Goal: Information Seeking & Learning: Learn about a topic

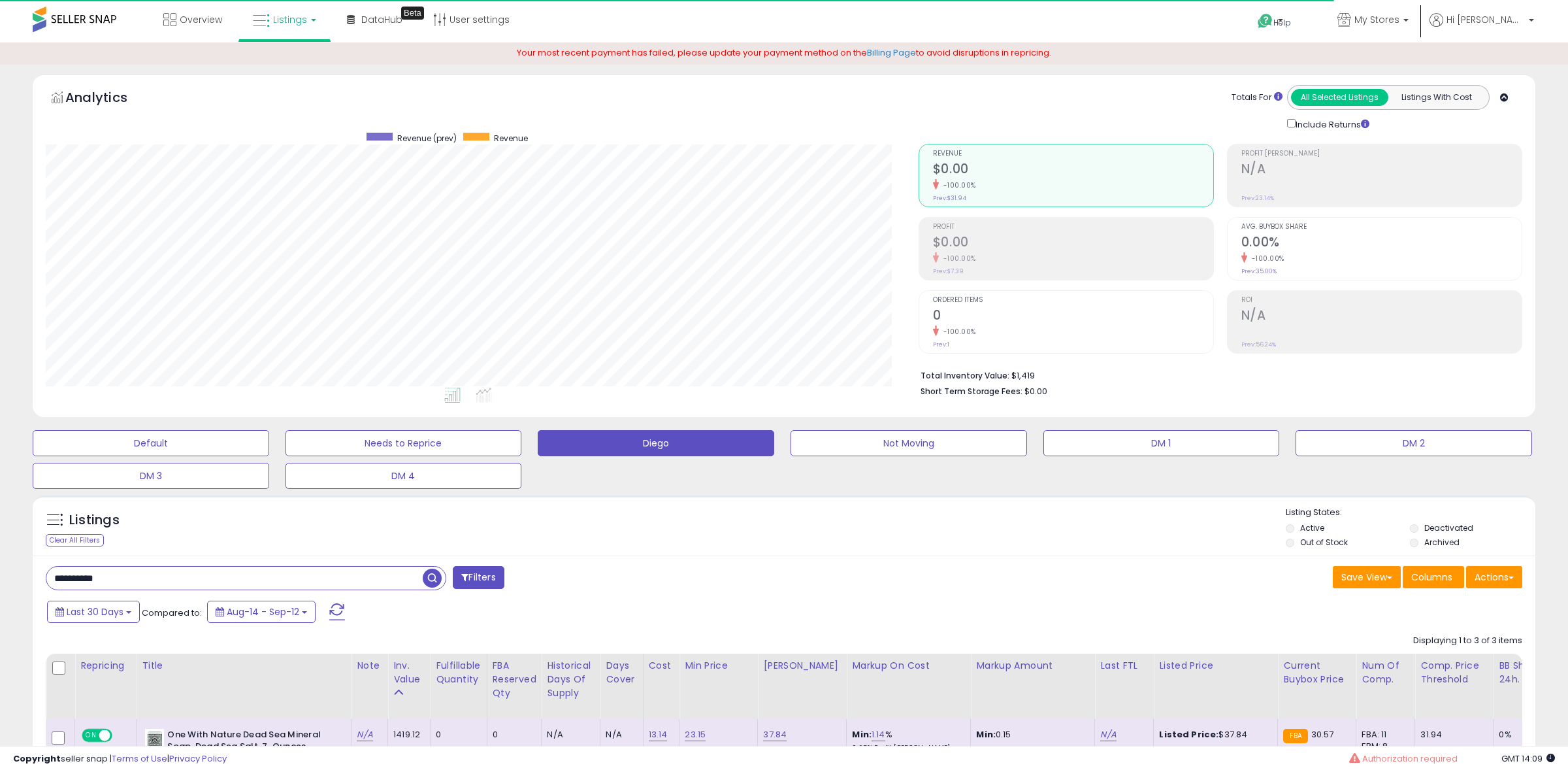
select select "**"
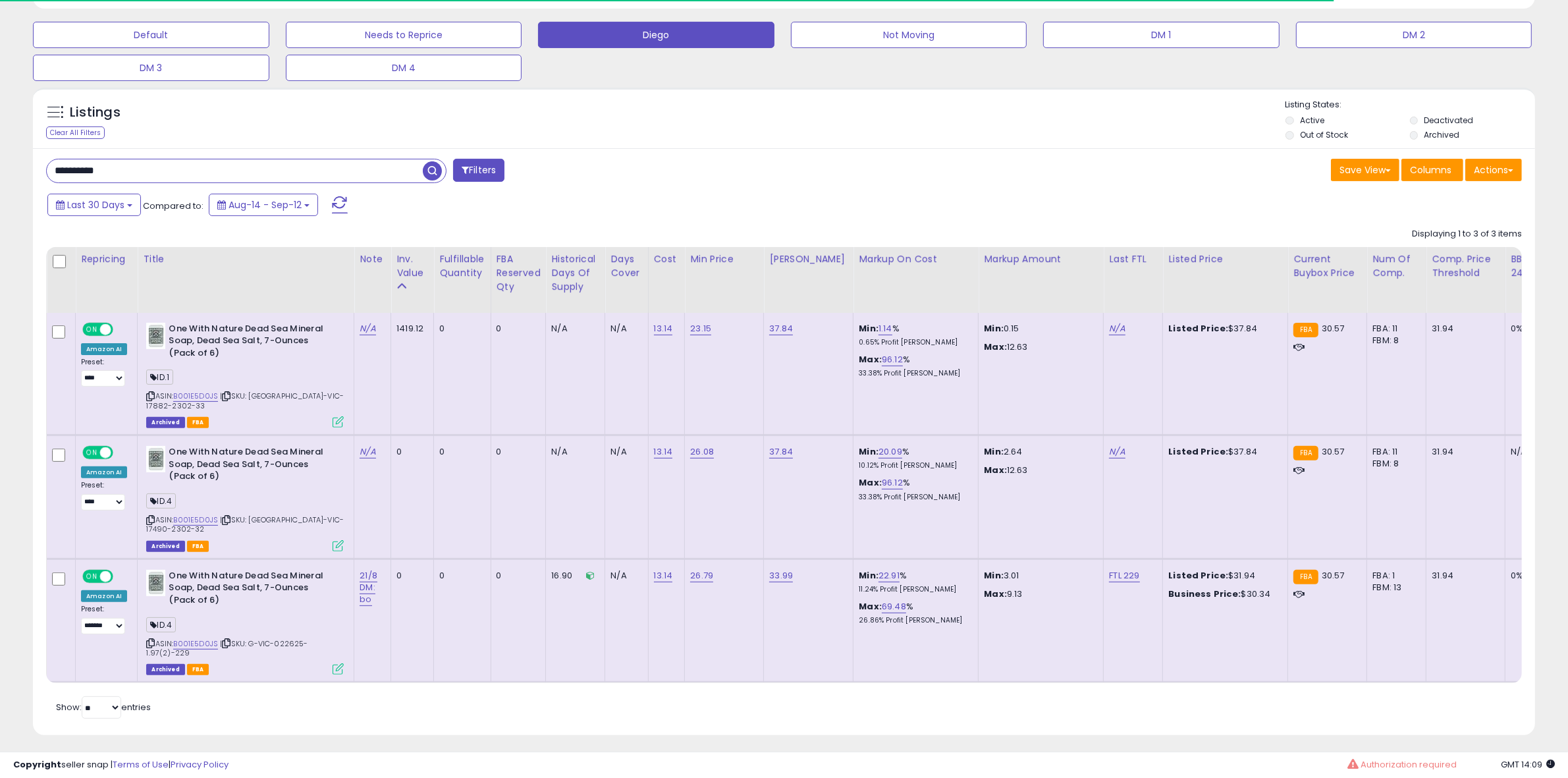
scroll to position [270, 872]
click at [155, 179] on input "**********" at bounding box center [235, 171] width 376 height 23
paste input "text"
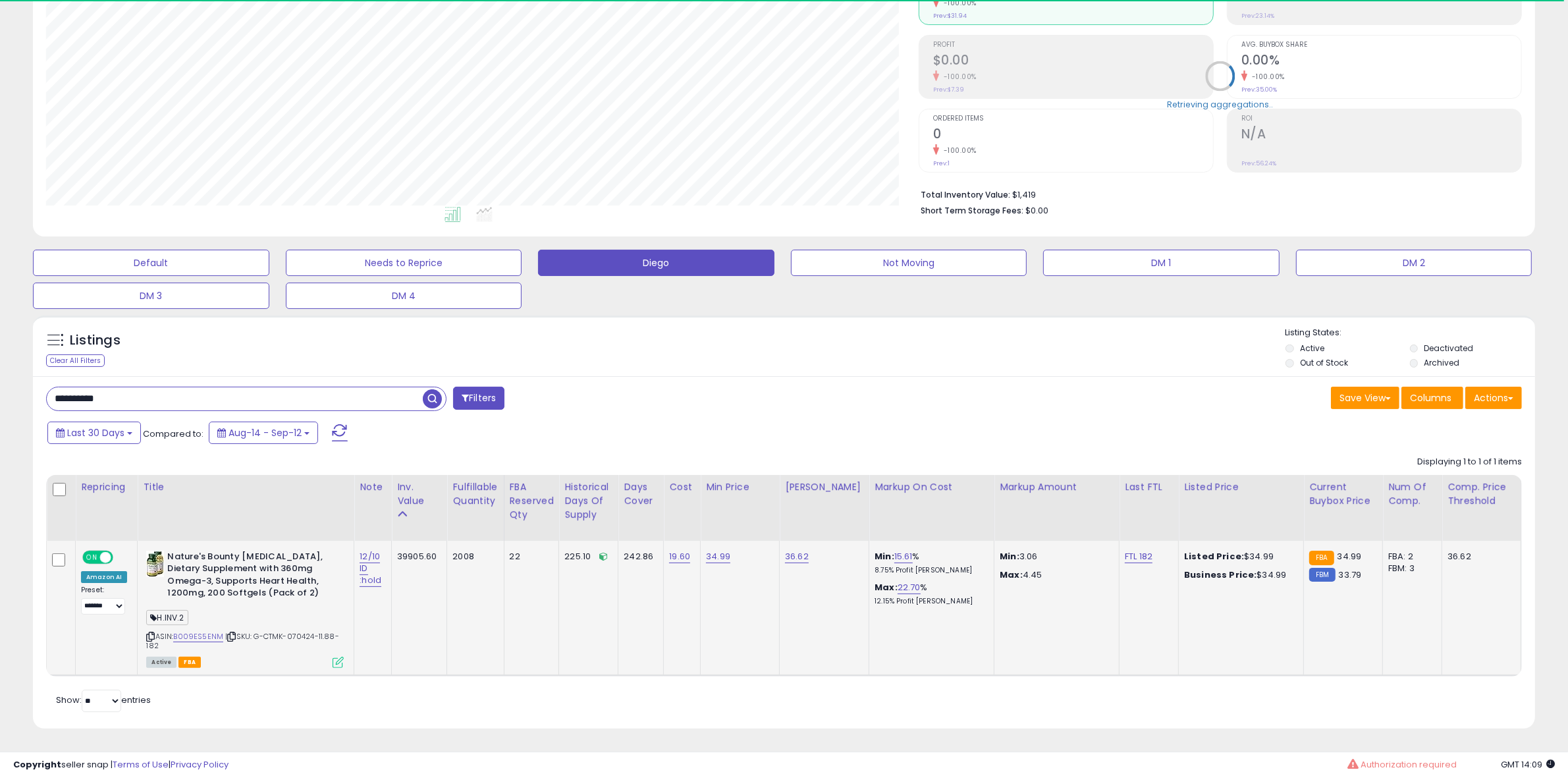
click at [333, 657] on icon at bounding box center [338, 662] width 11 height 11
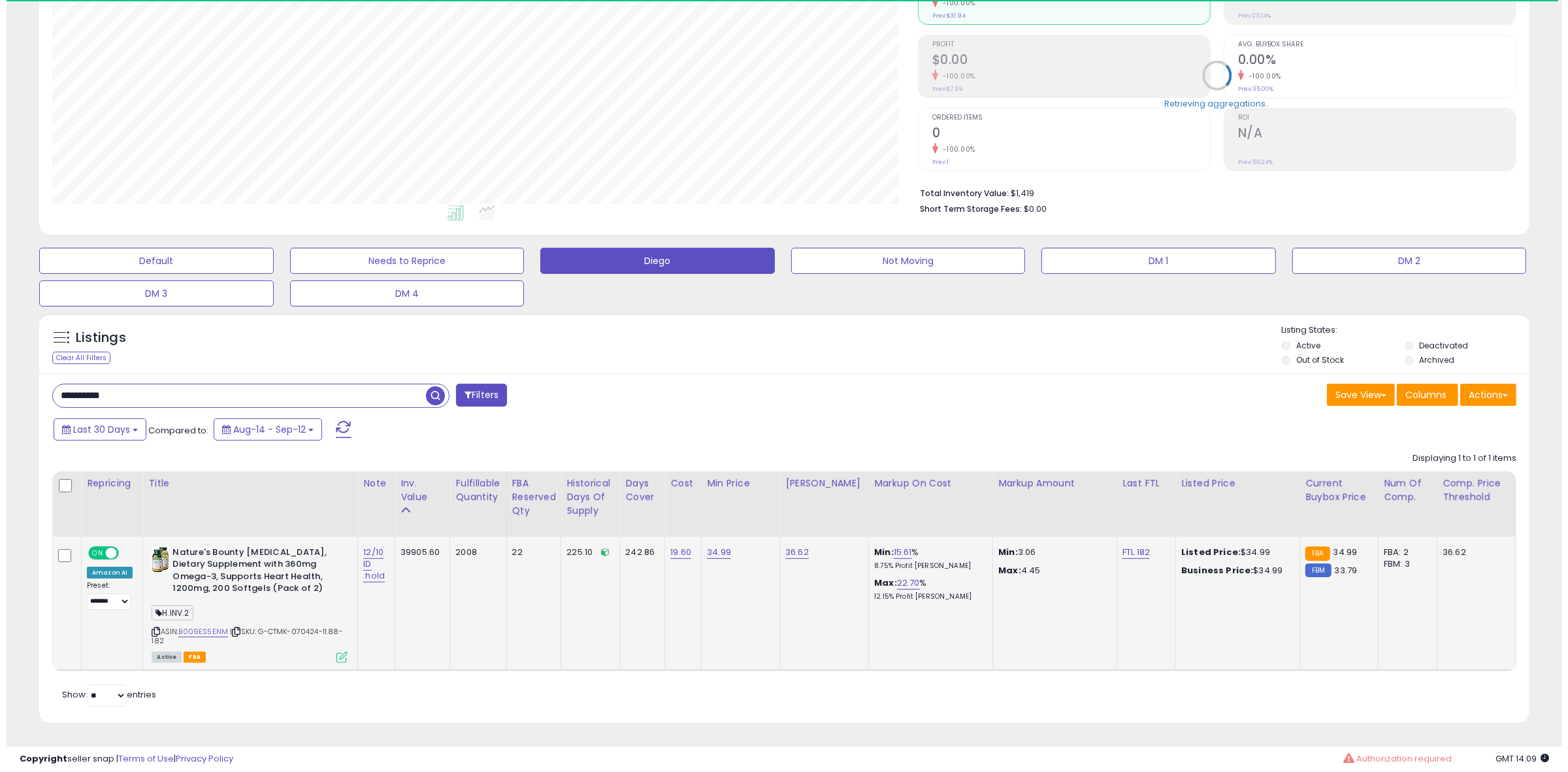
scroll to position [268, 872]
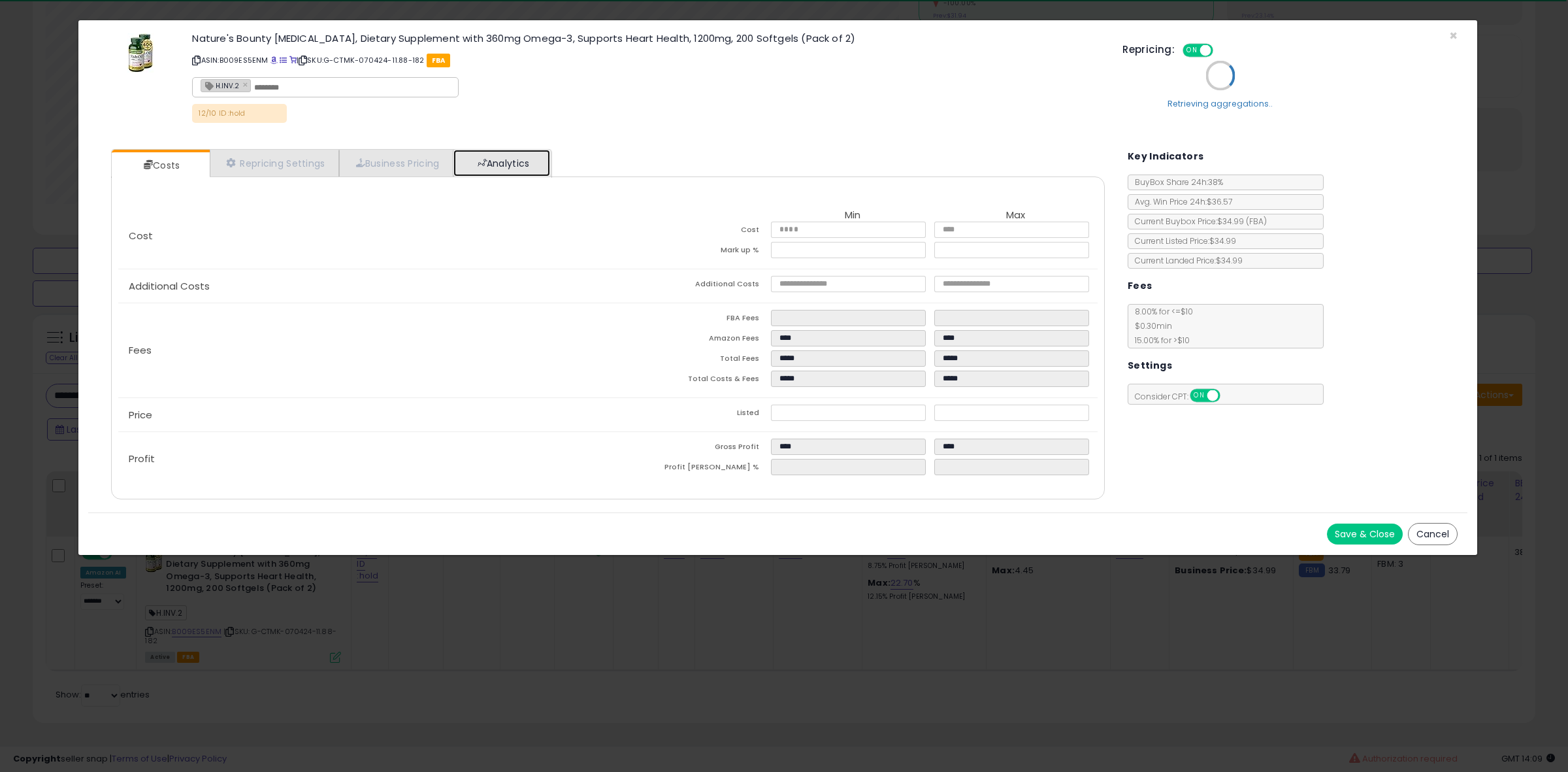
click at [525, 168] on link "Analytics" at bounding box center [502, 163] width 97 height 27
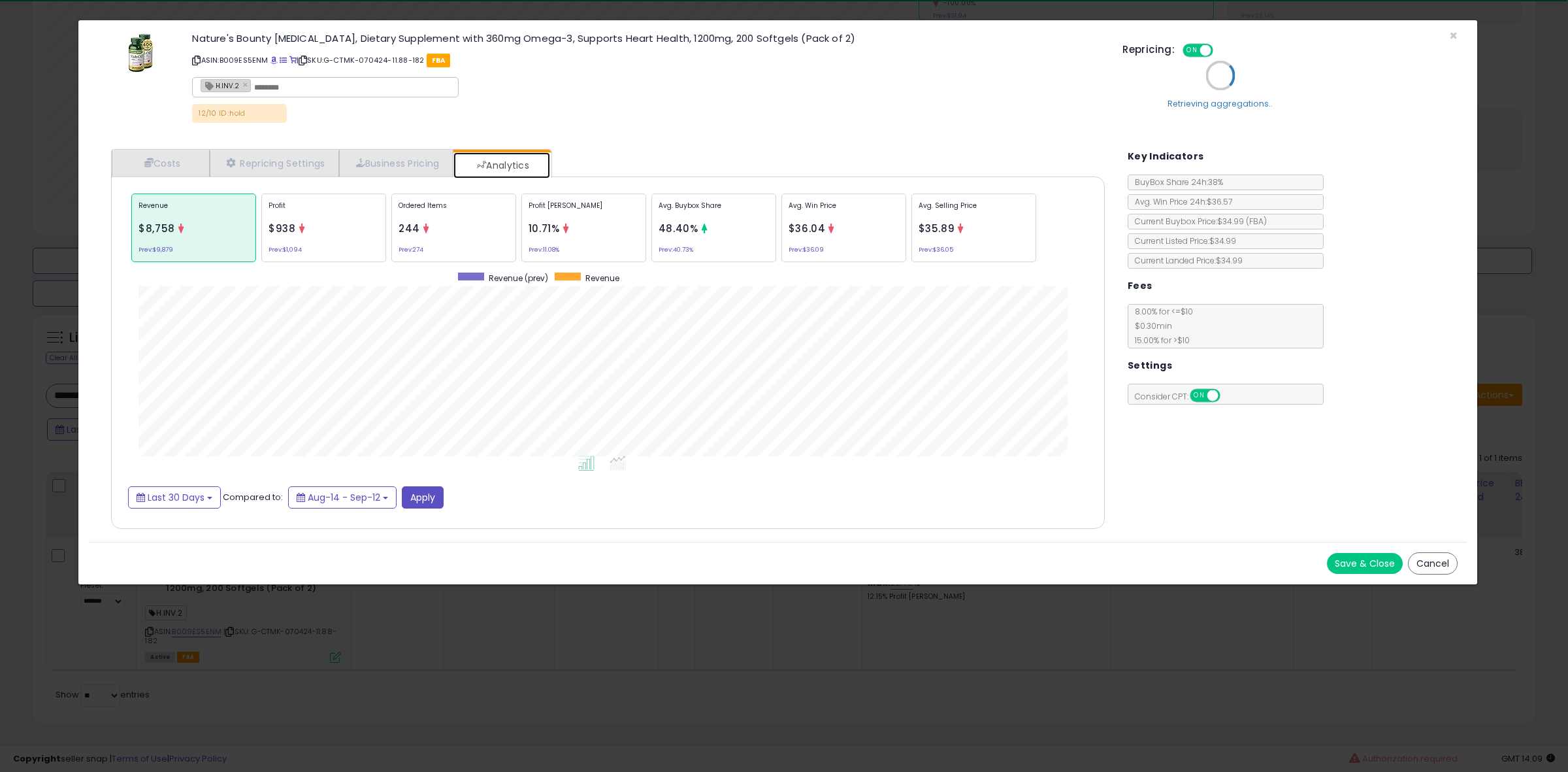
scroll to position [403, 1019]
click at [740, 250] on div "Avg. Buybox Share 48.40% Prev: 40.73%" at bounding box center [714, 227] width 125 height 68
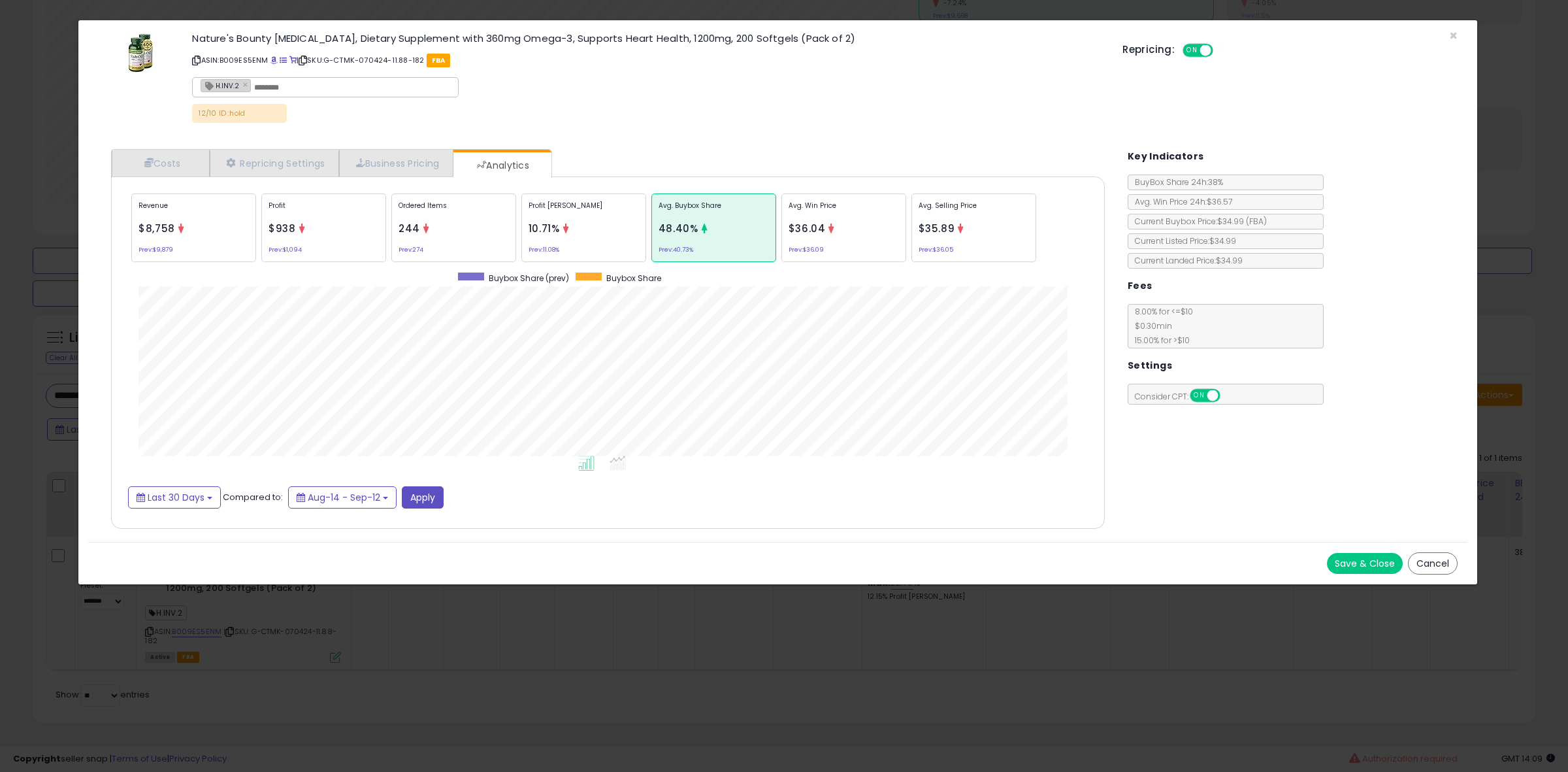
click at [570, 252] on div "Profit [PERSON_NAME] 10.71% Prev: 11.08%" at bounding box center [584, 227] width 125 height 68
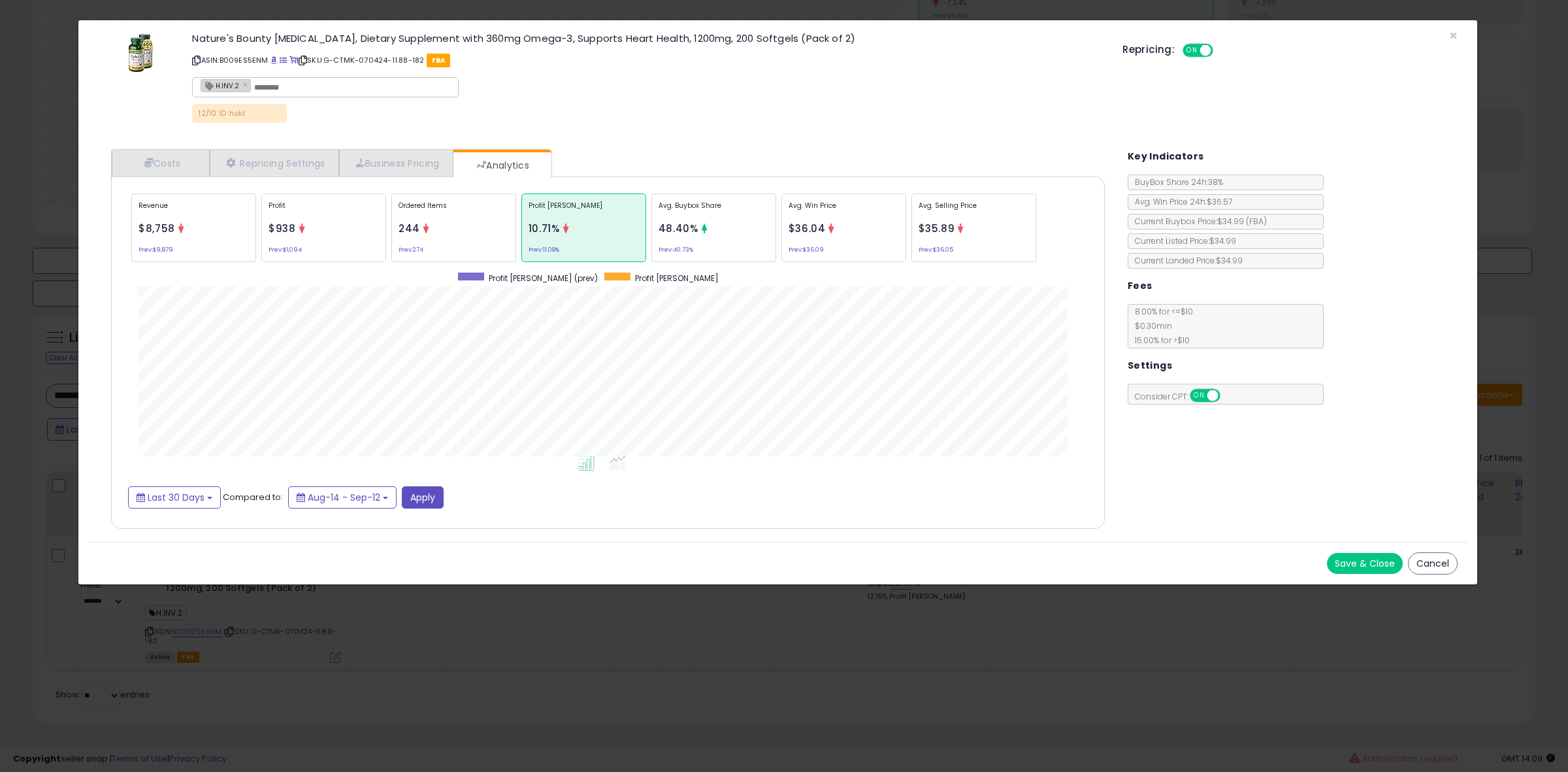
click at [465, 242] on div "Ordered Items 244 Prev: 274" at bounding box center [454, 227] width 125 height 68
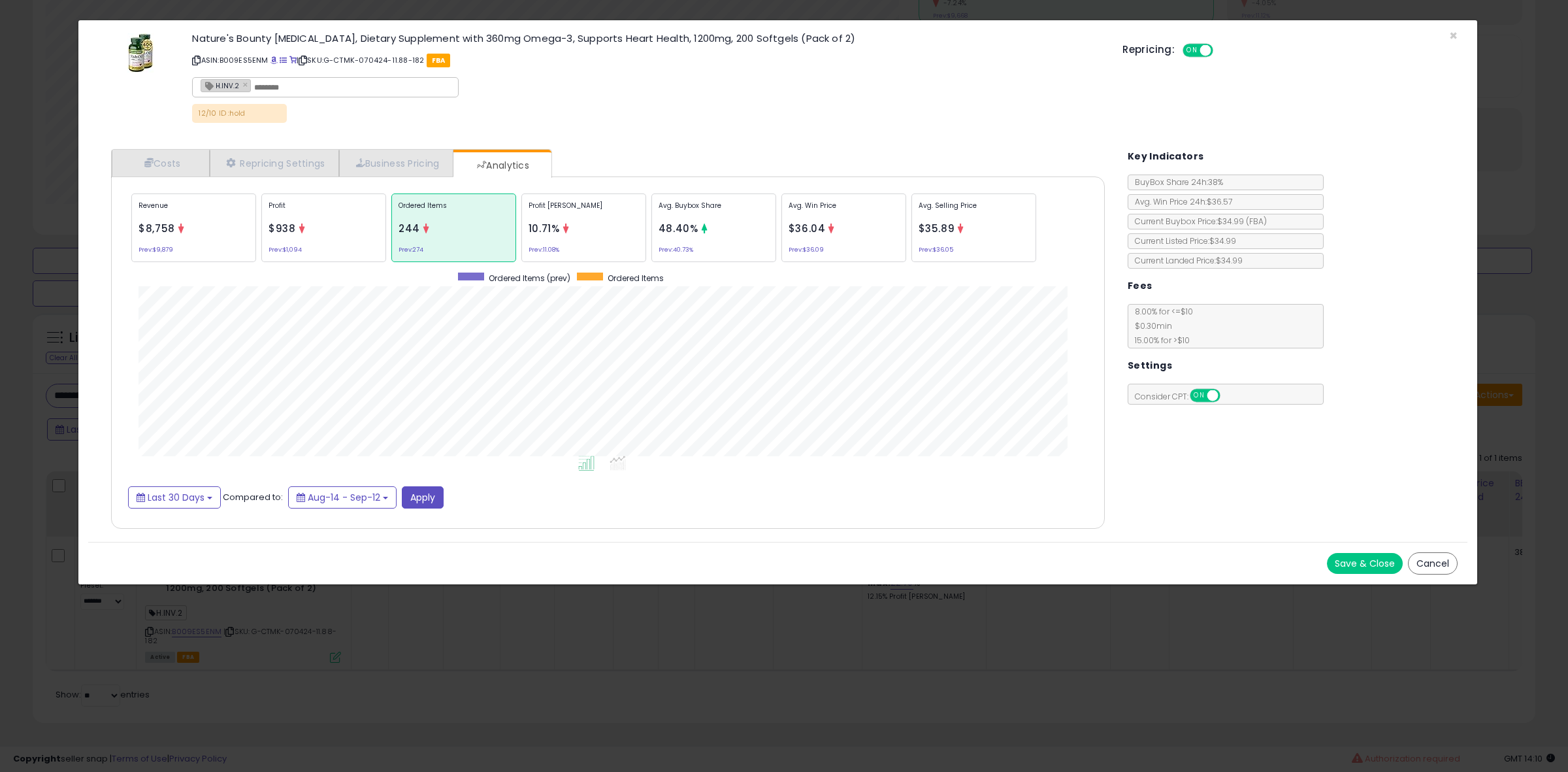
click at [0, 441] on div "× Close Nature's Bounty [MEDICAL_DATA], Dietary Supplement with 360mg Omega-3, …" at bounding box center [784, 386] width 1568 height 772
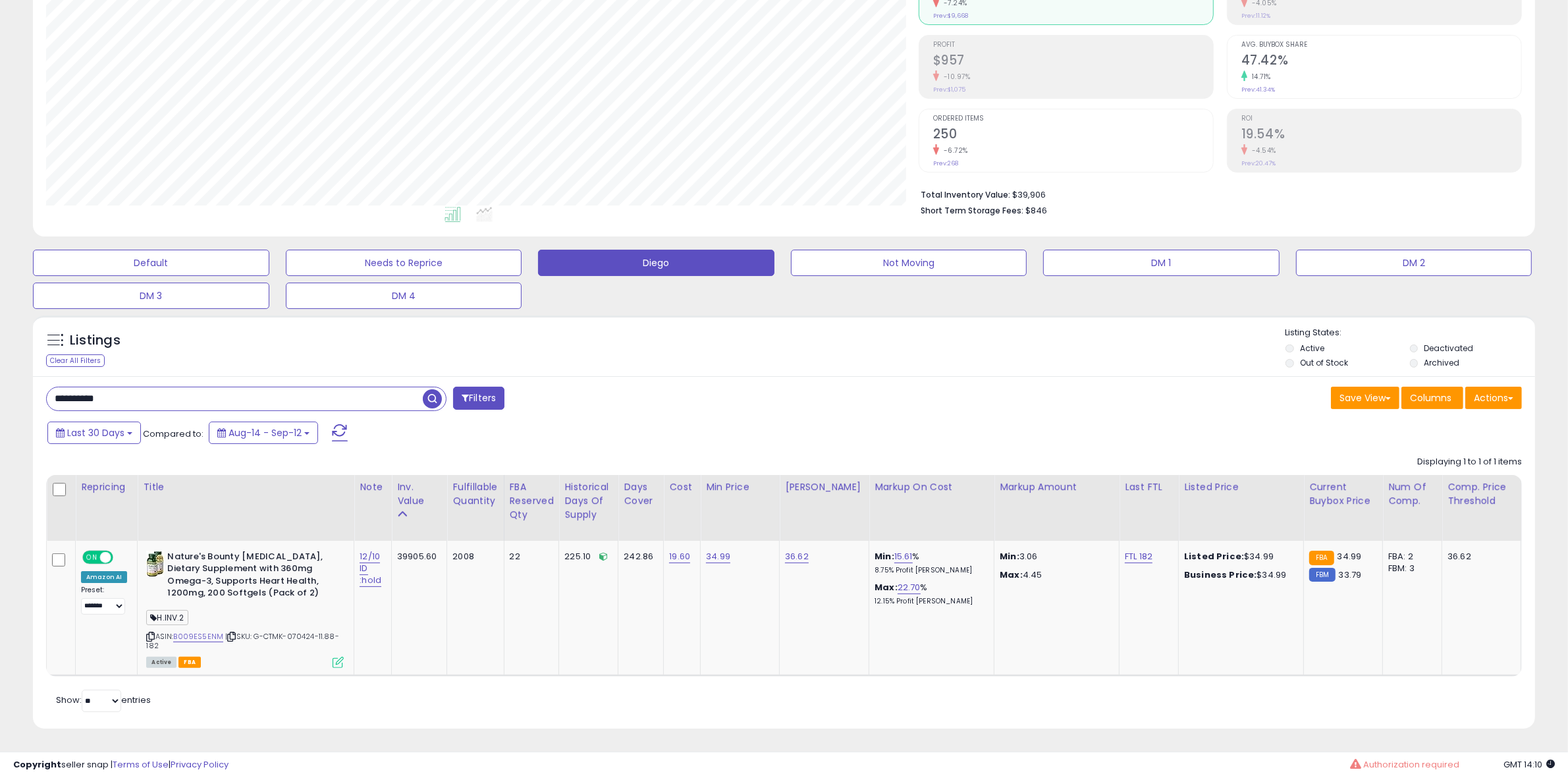
scroll to position [658244, 657547]
click at [132, 387] on input "**********" at bounding box center [235, 398] width 376 height 23
paste input "text"
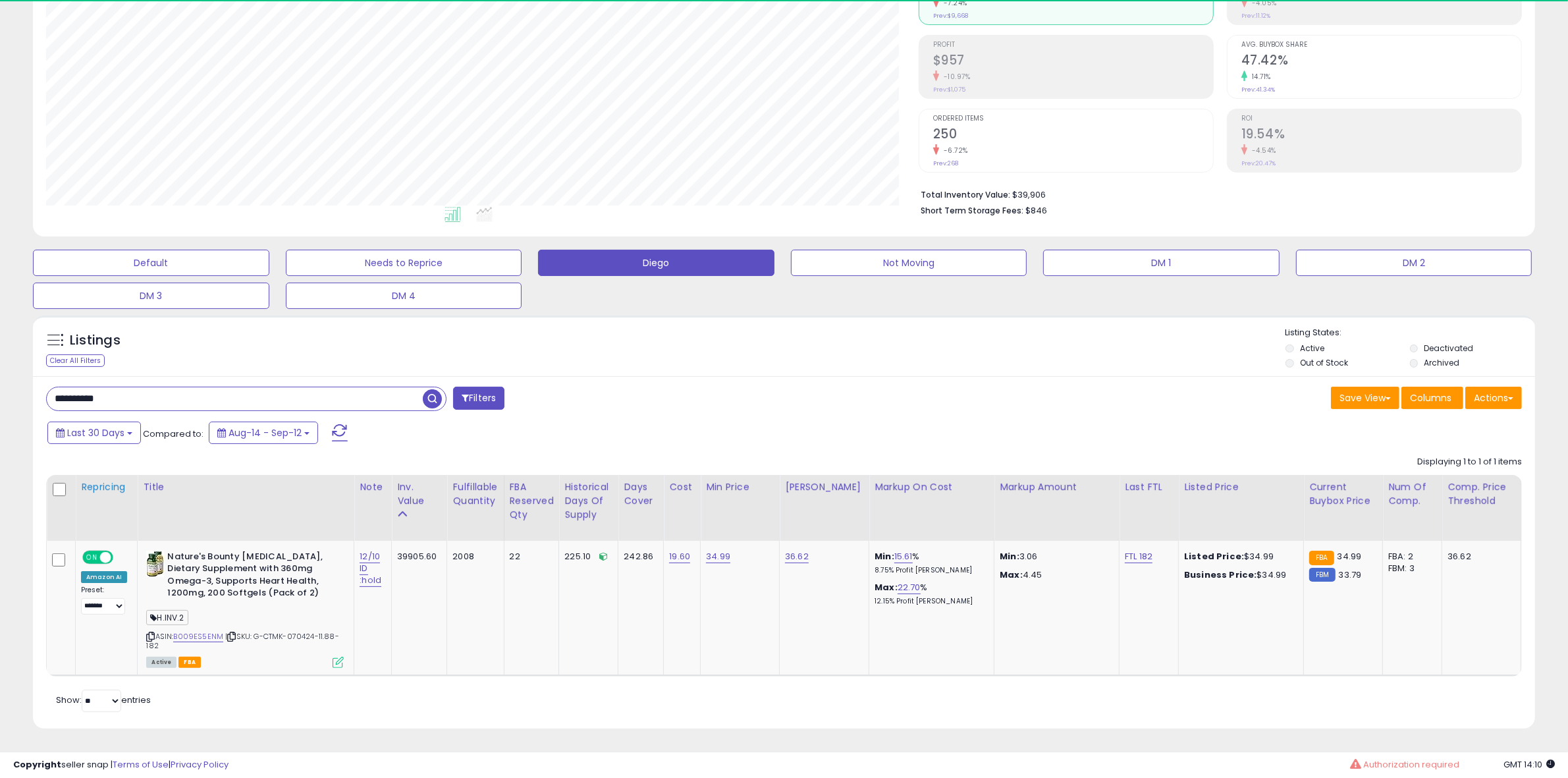
scroll to position [270, 872]
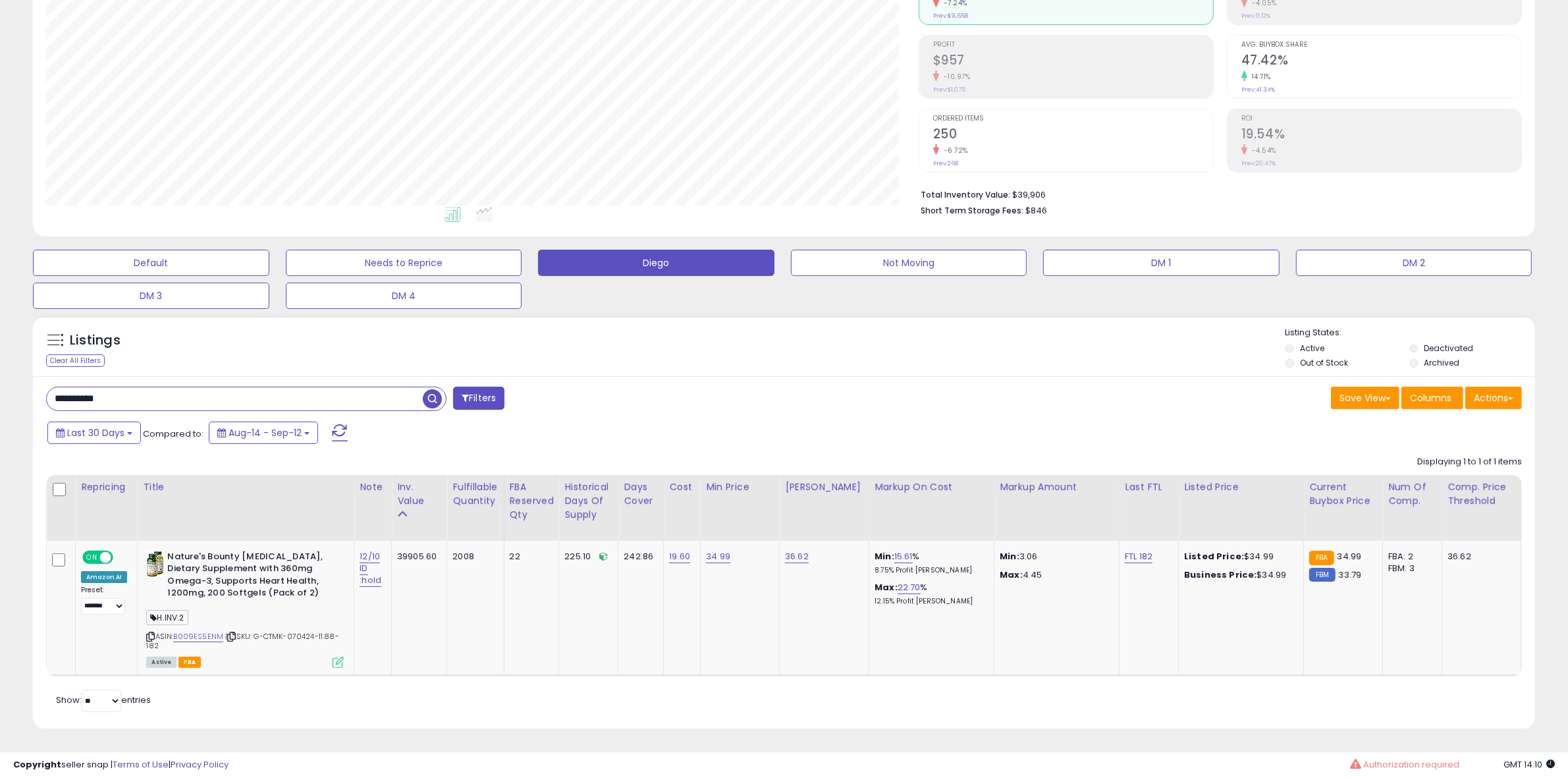
paste input "text"
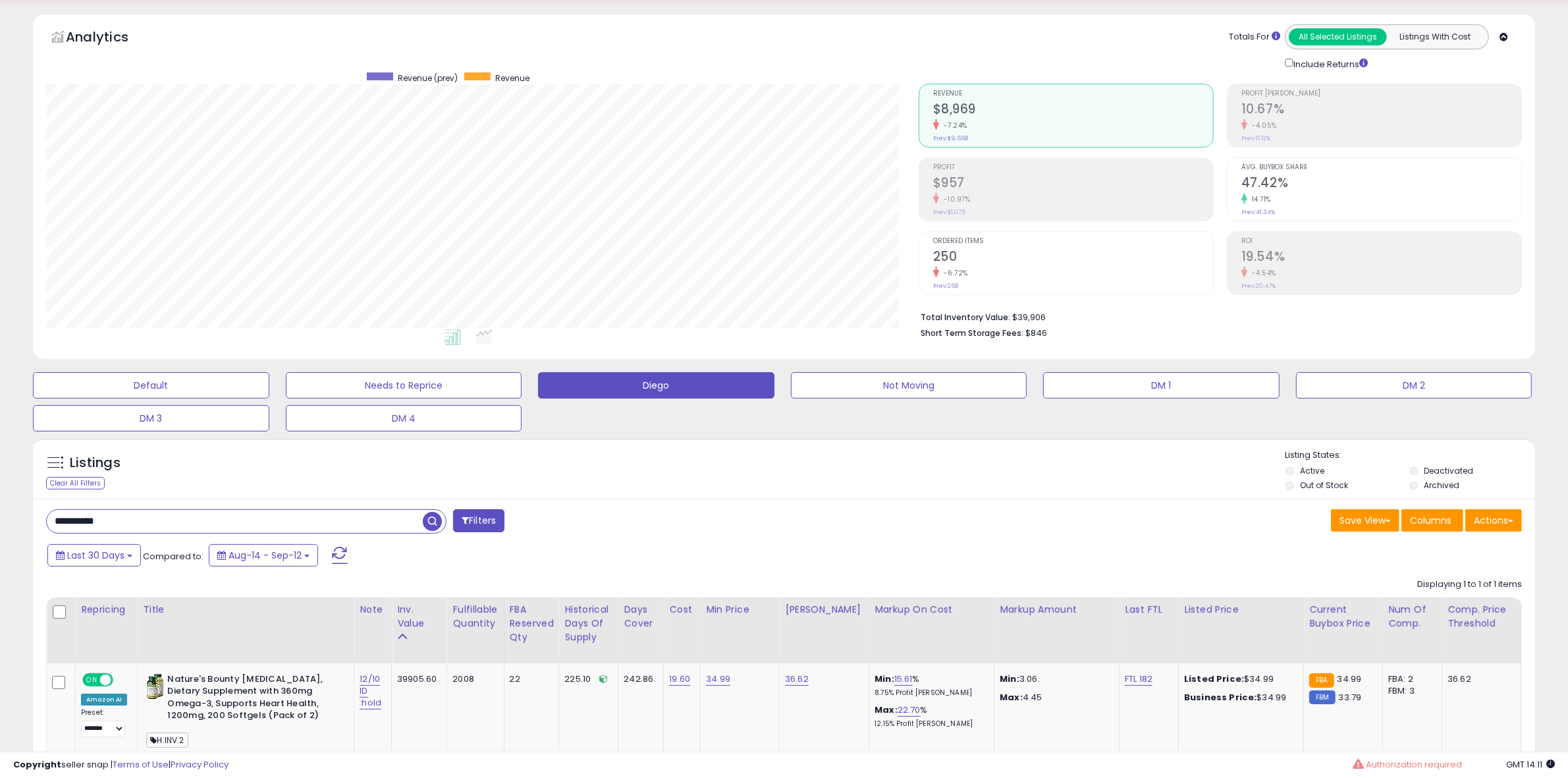
paste input "text"
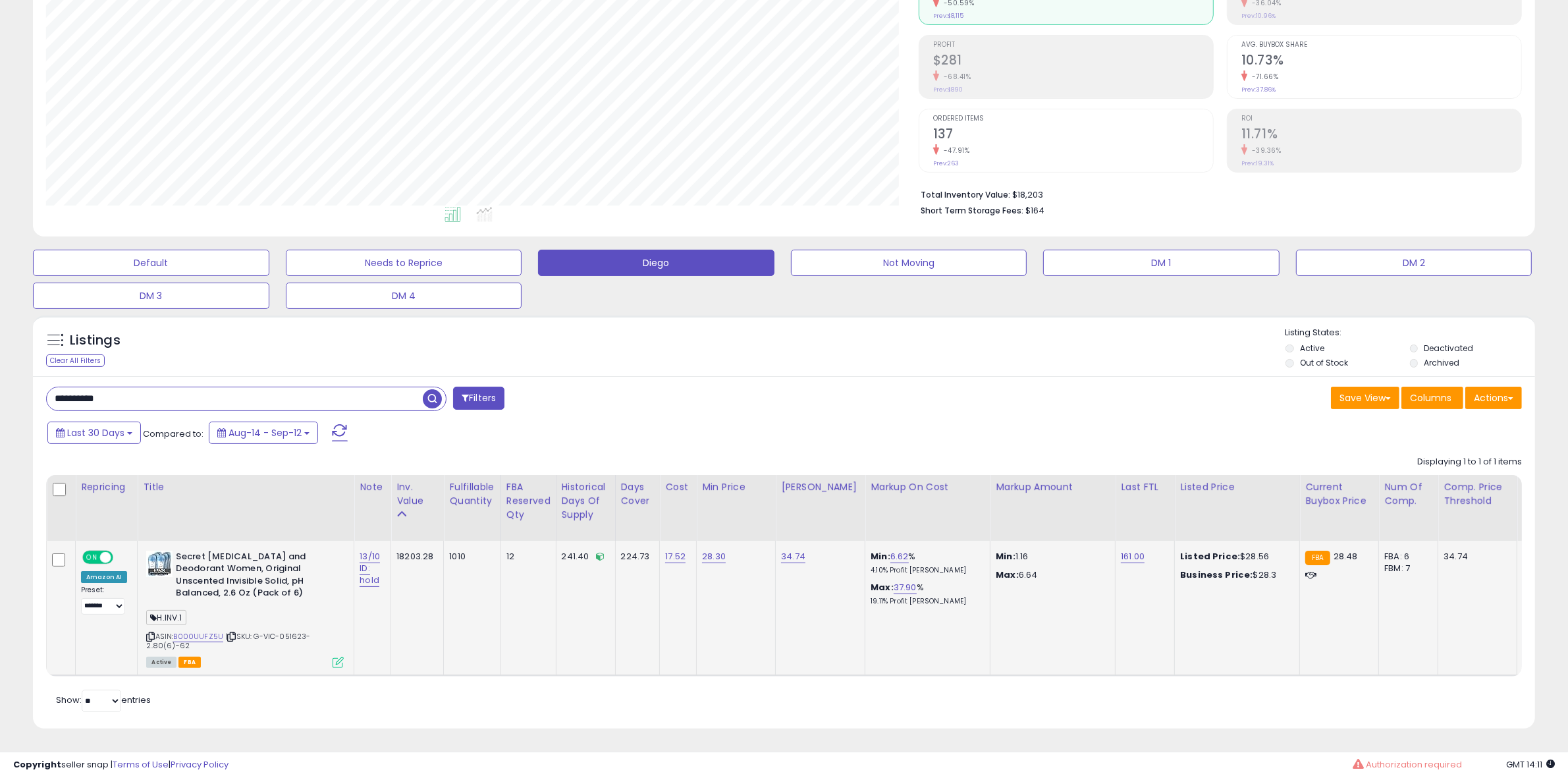
click at [342, 655] on td "Secret [MEDICAL_DATA] and Deodorant Women, Original Unscented Invisible Solid, …" at bounding box center [246, 608] width 217 height 135
click at [338, 657] on icon at bounding box center [338, 662] width 11 height 11
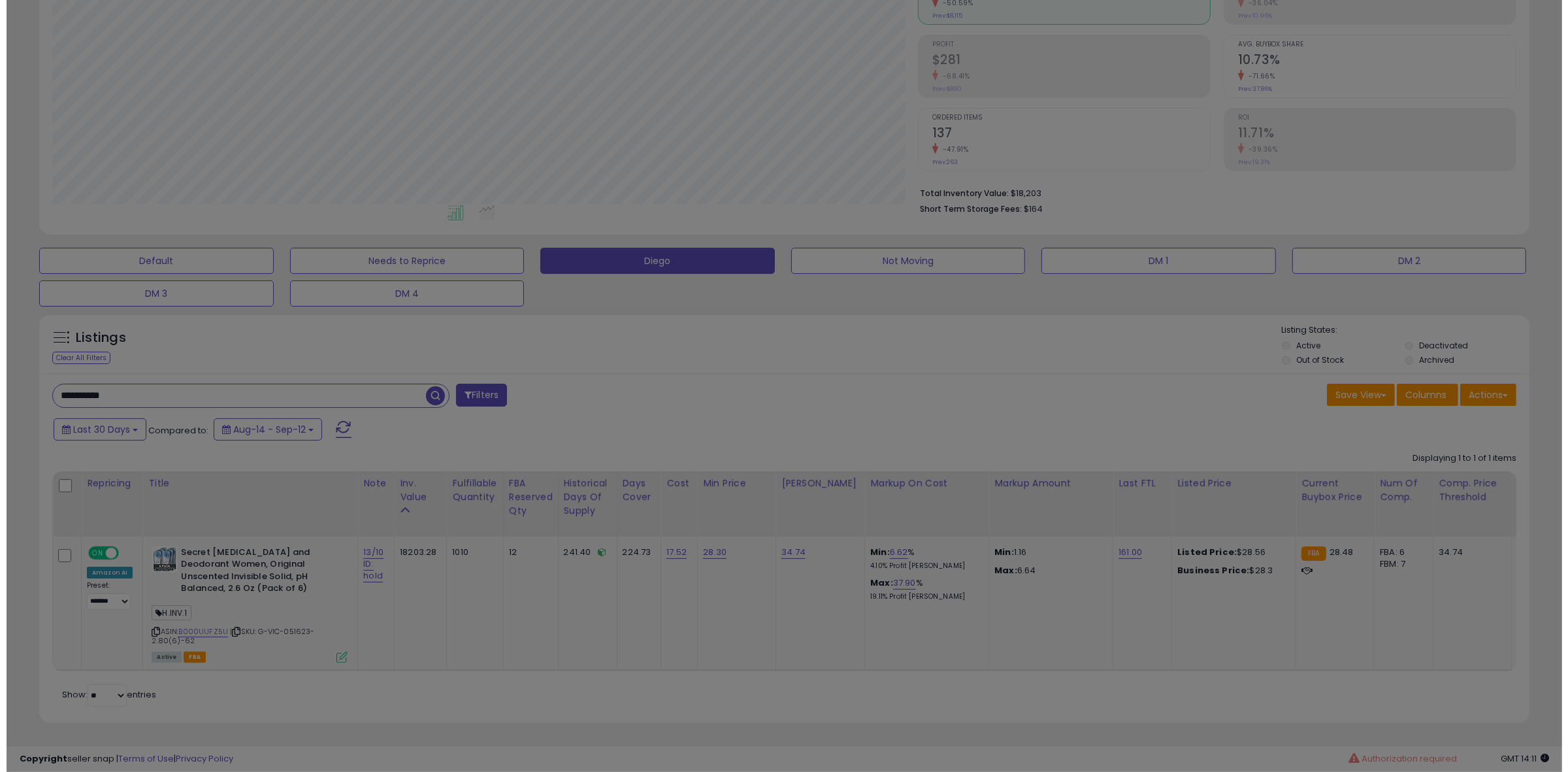
scroll to position [268, 872]
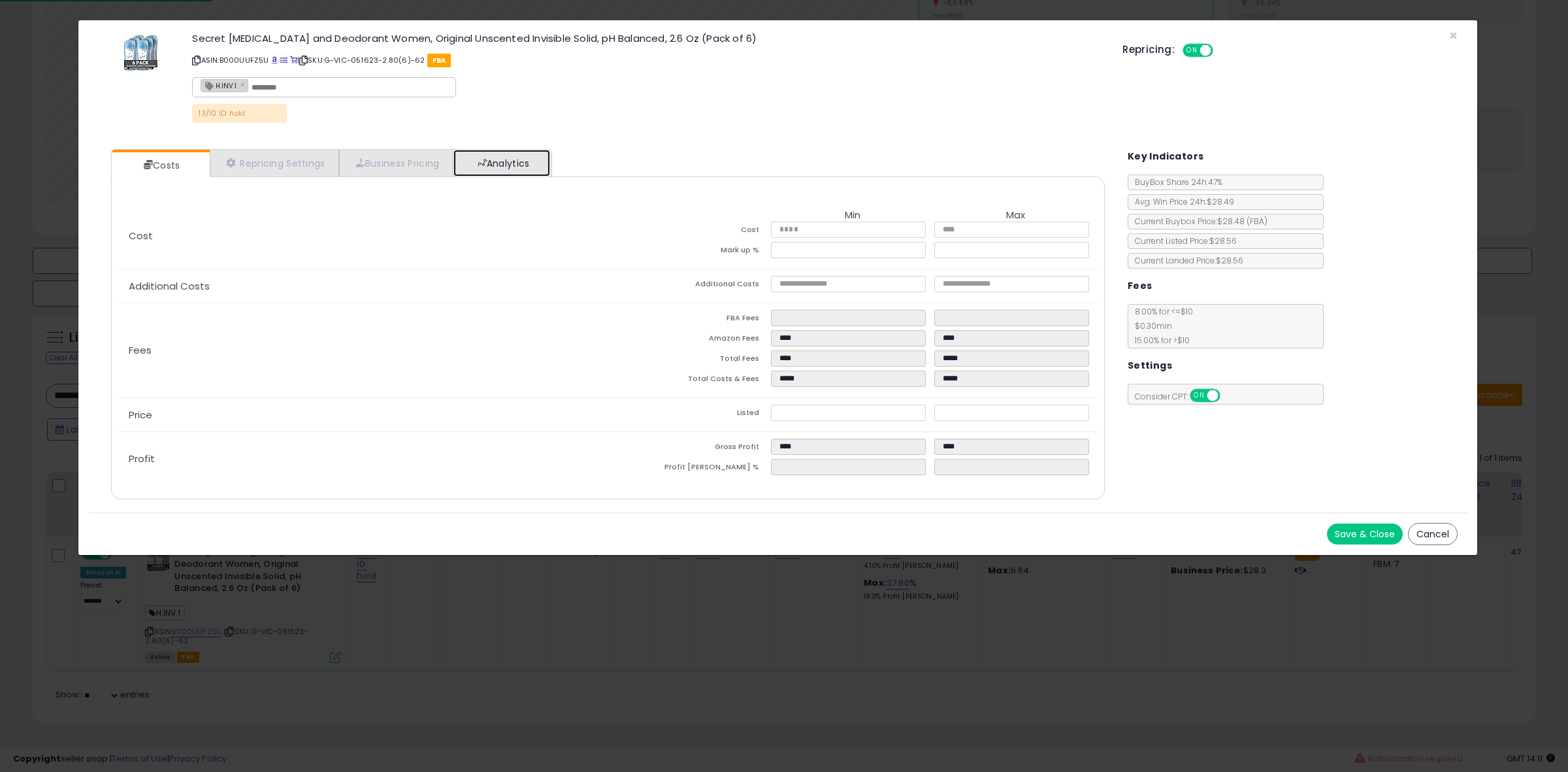
click at [497, 164] on link "Analytics" at bounding box center [502, 163] width 97 height 27
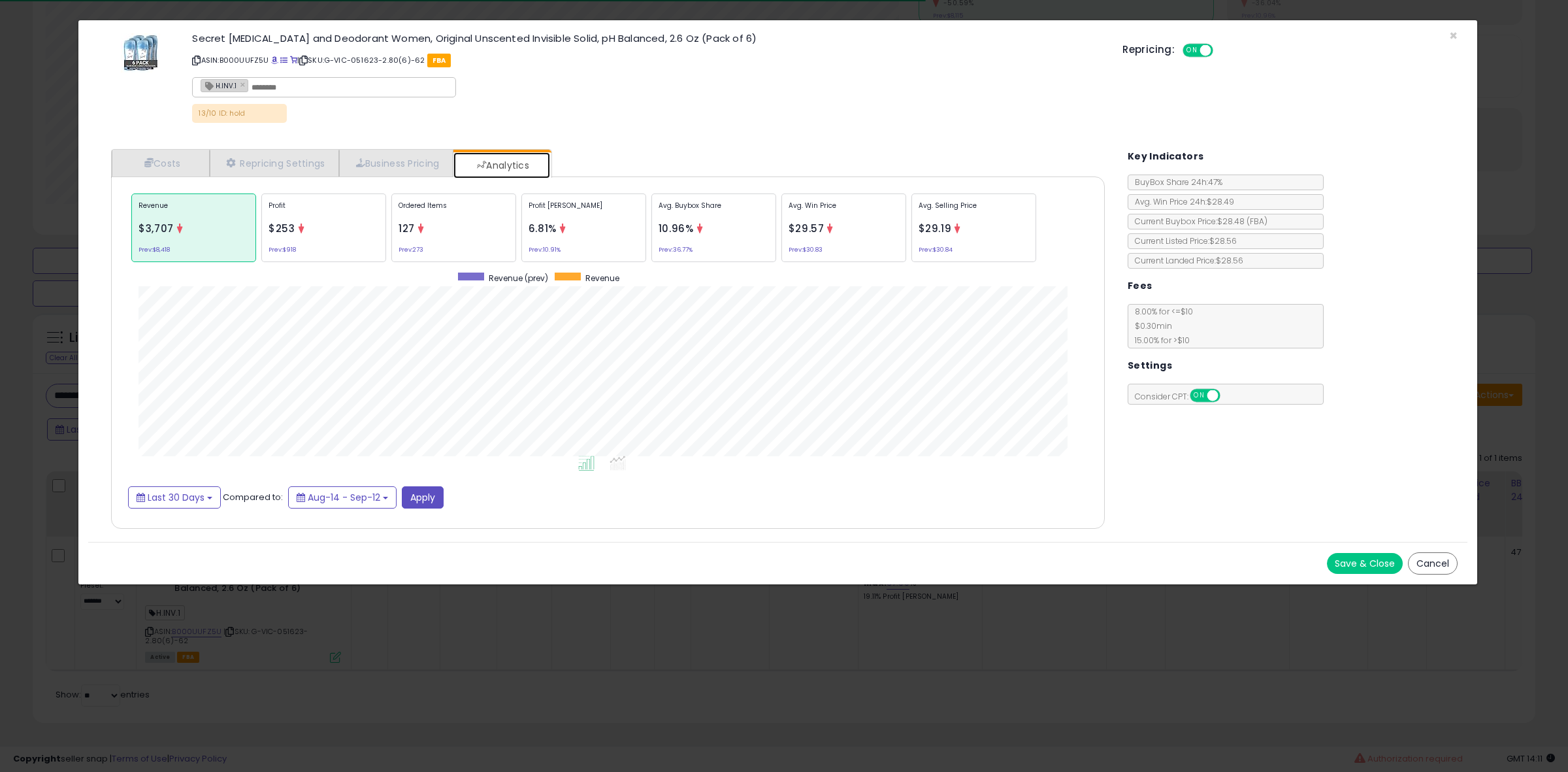
scroll to position [403, 1019]
click at [740, 241] on div "Avg. Buybox Share 10.96% Prev: 36.77%" at bounding box center [714, 227] width 125 height 68
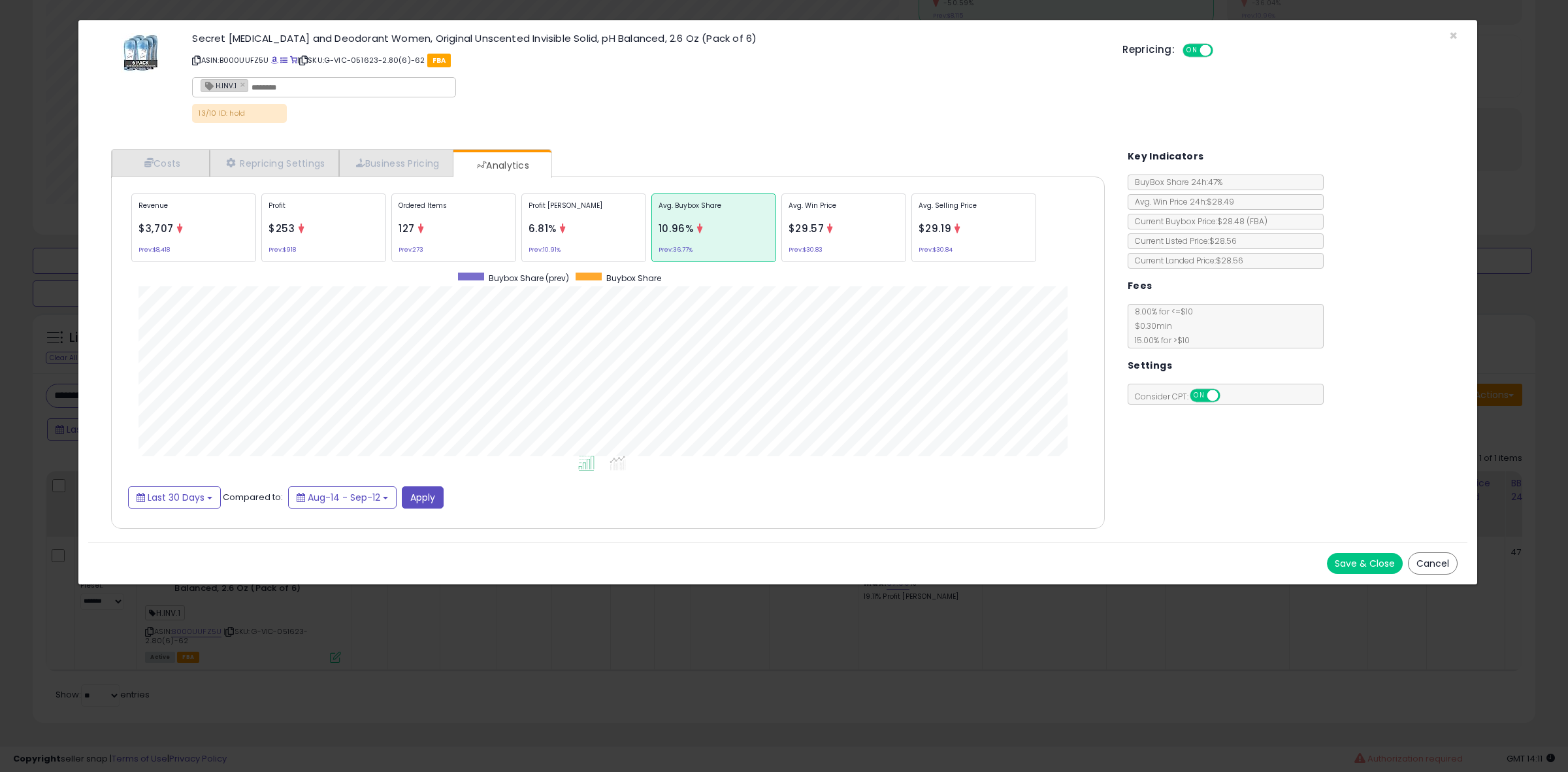
click at [426, 227] on icon at bounding box center [420, 228] width 10 height 10
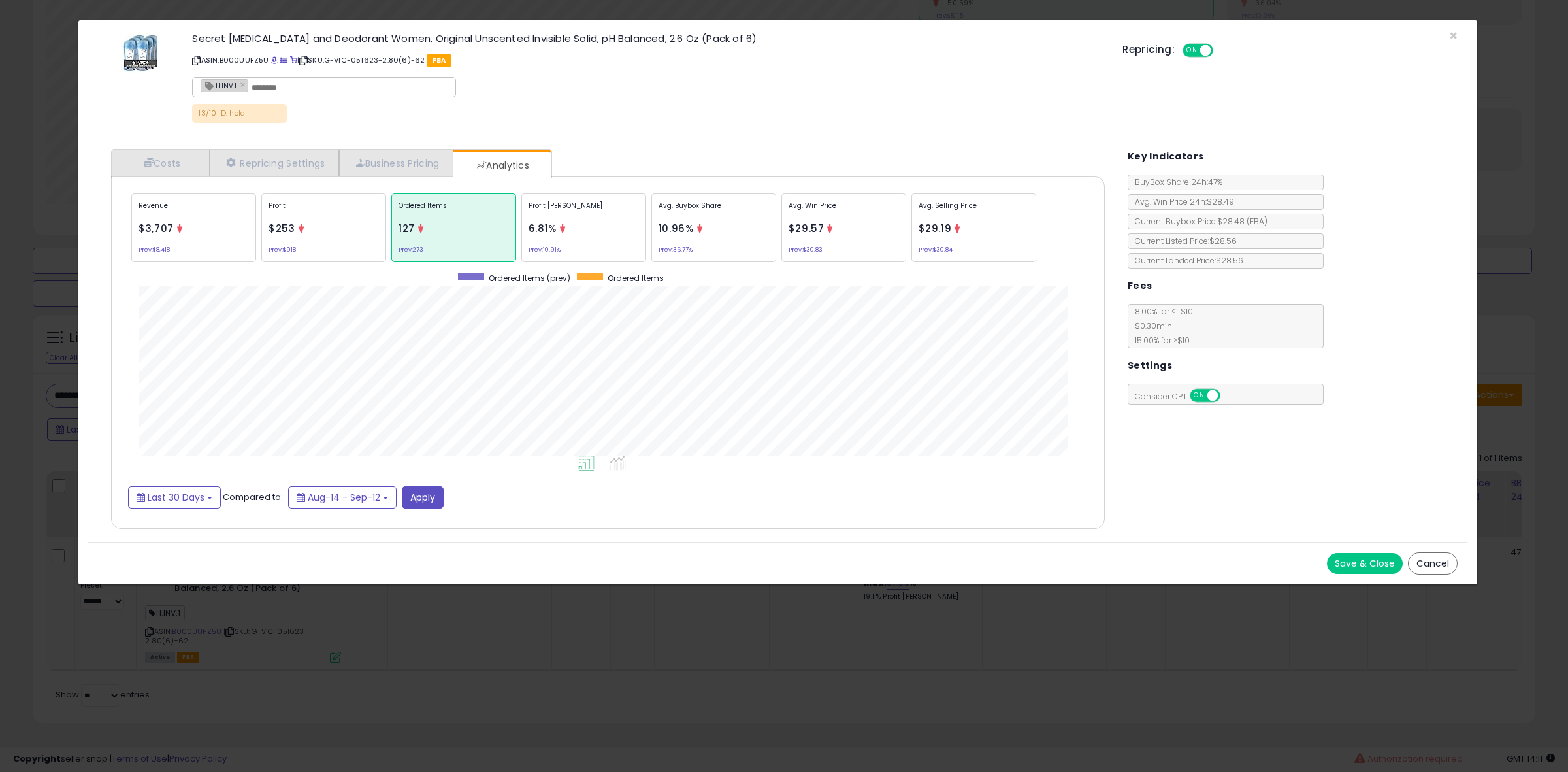
scroll to position [0, 0]
click at [593, 227] on div "Profit [PERSON_NAME] 6.81% Prev: 10.91%" at bounding box center [584, 227] width 125 height 68
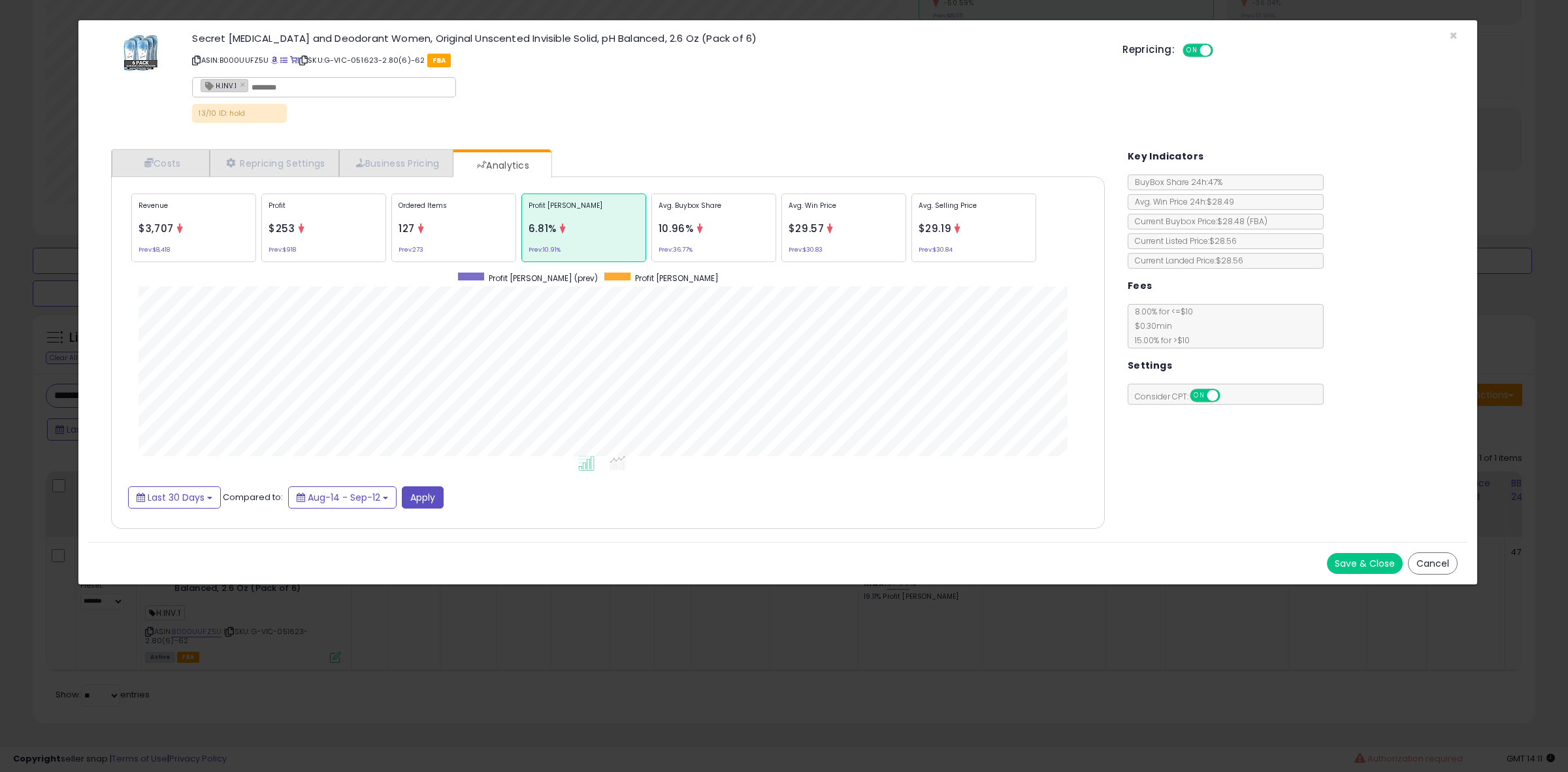
click at [476, 193] on div "Ordered Items 127 Prev: 273" at bounding box center [454, 227] width 125 height 68
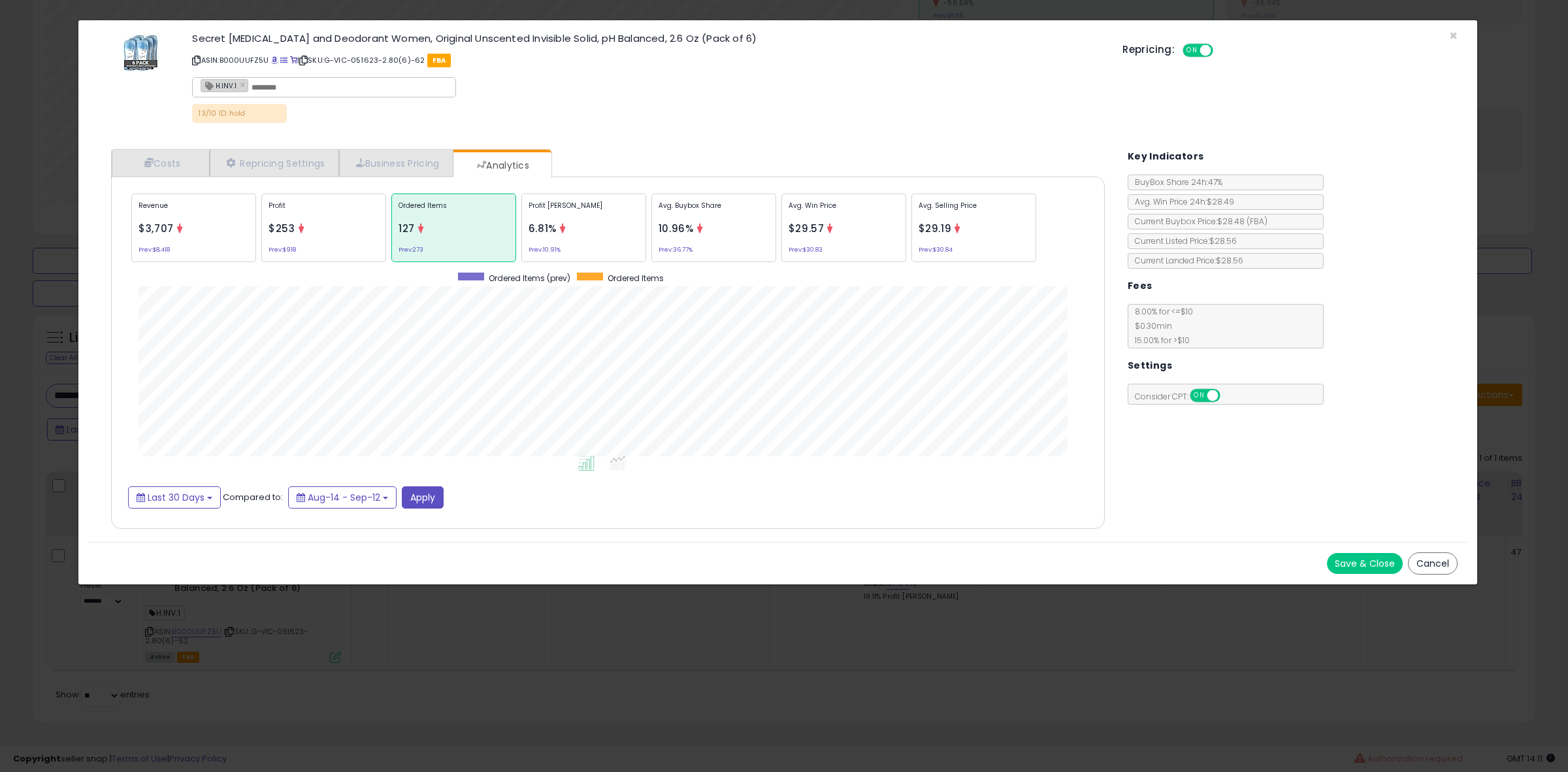
click at [485, 207] on p "Ordered Items" at bounding box center [453, 211] width 110 height 20
click at [695, 221] on div "Avg. Buybox Share 10.96% Prev: 36.77%" at bounding box center [714, 227] width 125 height 68
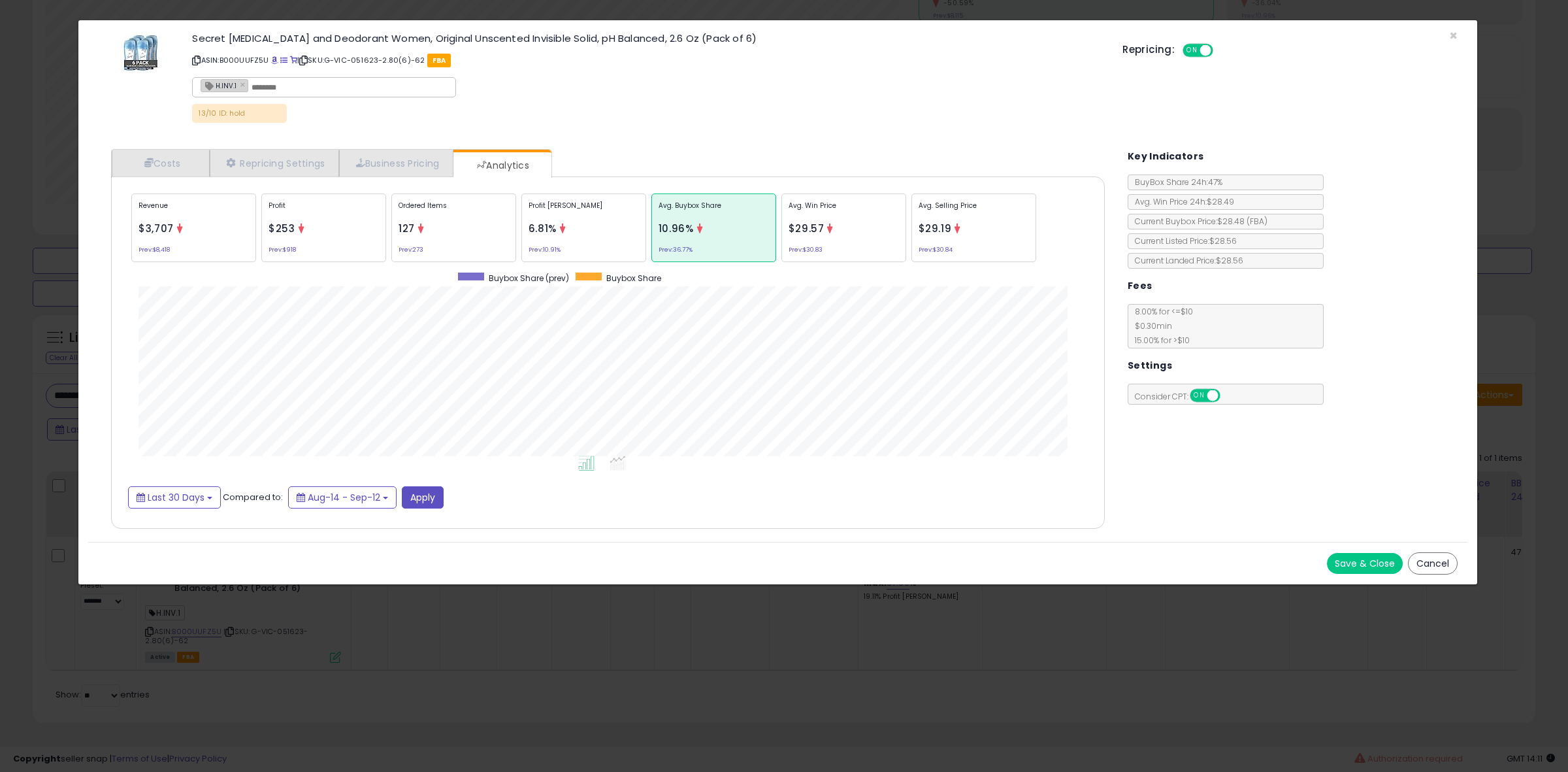
click at [33, 318] on div "× Close Secret [MEDICAL_DATA] and Deodorant Women, Original Unscented Invisible…" at bounding box center [784, 386] width 1568 height 772
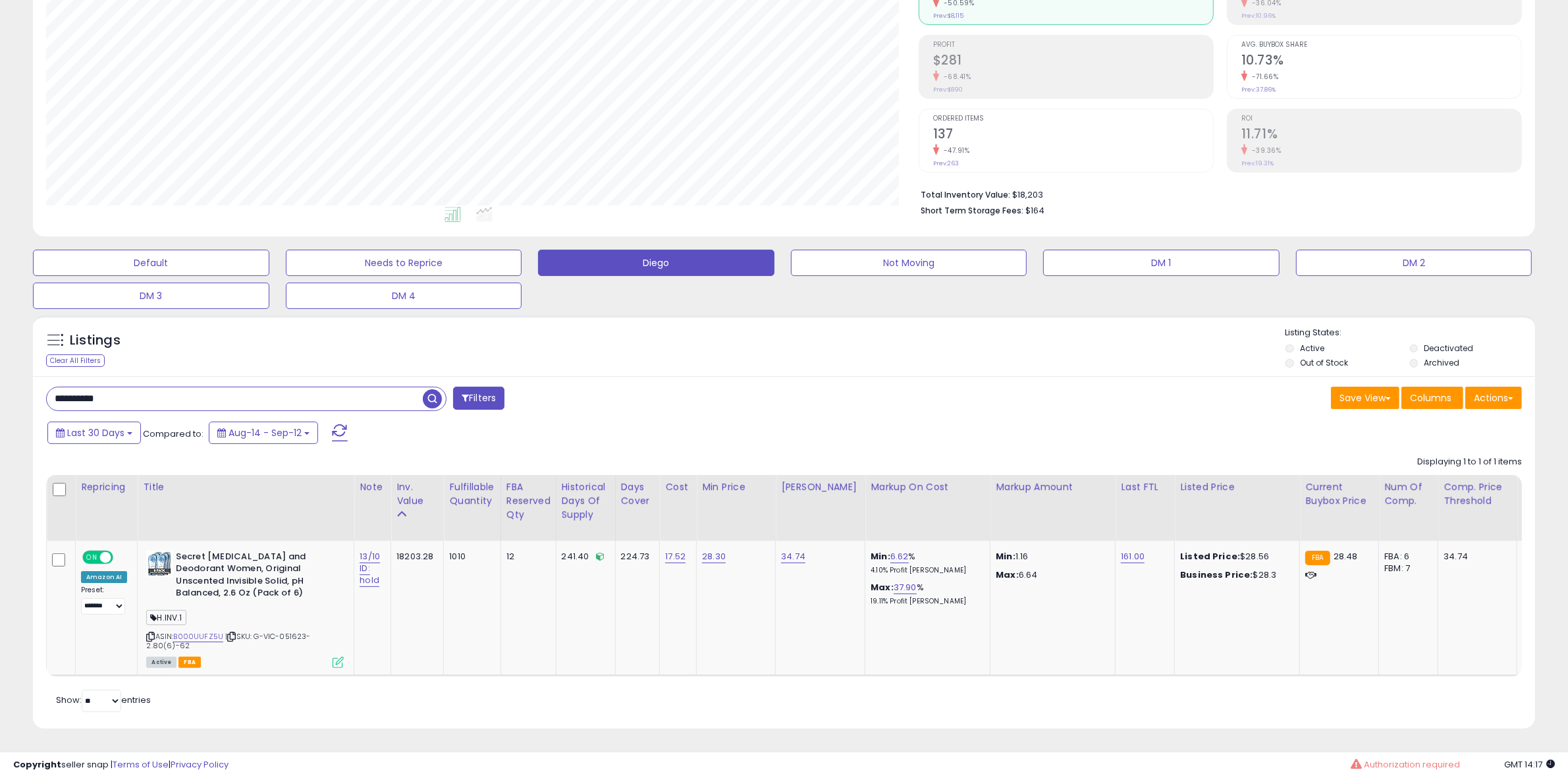
click at [137, 387] on input "**********" at bounding box center [235, 398] width 376 height 23
paste input "text"
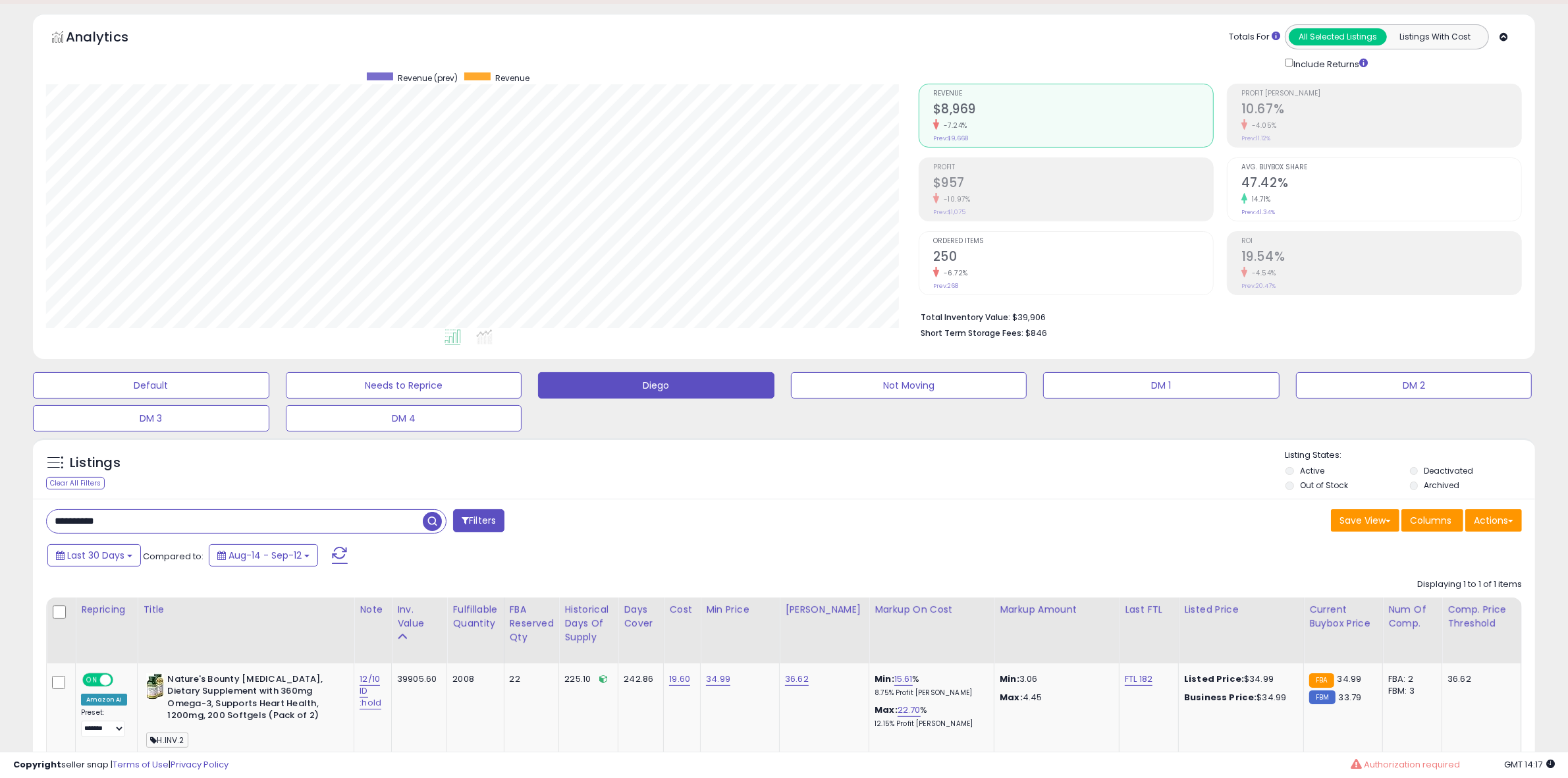
scroll to position [196, 0]
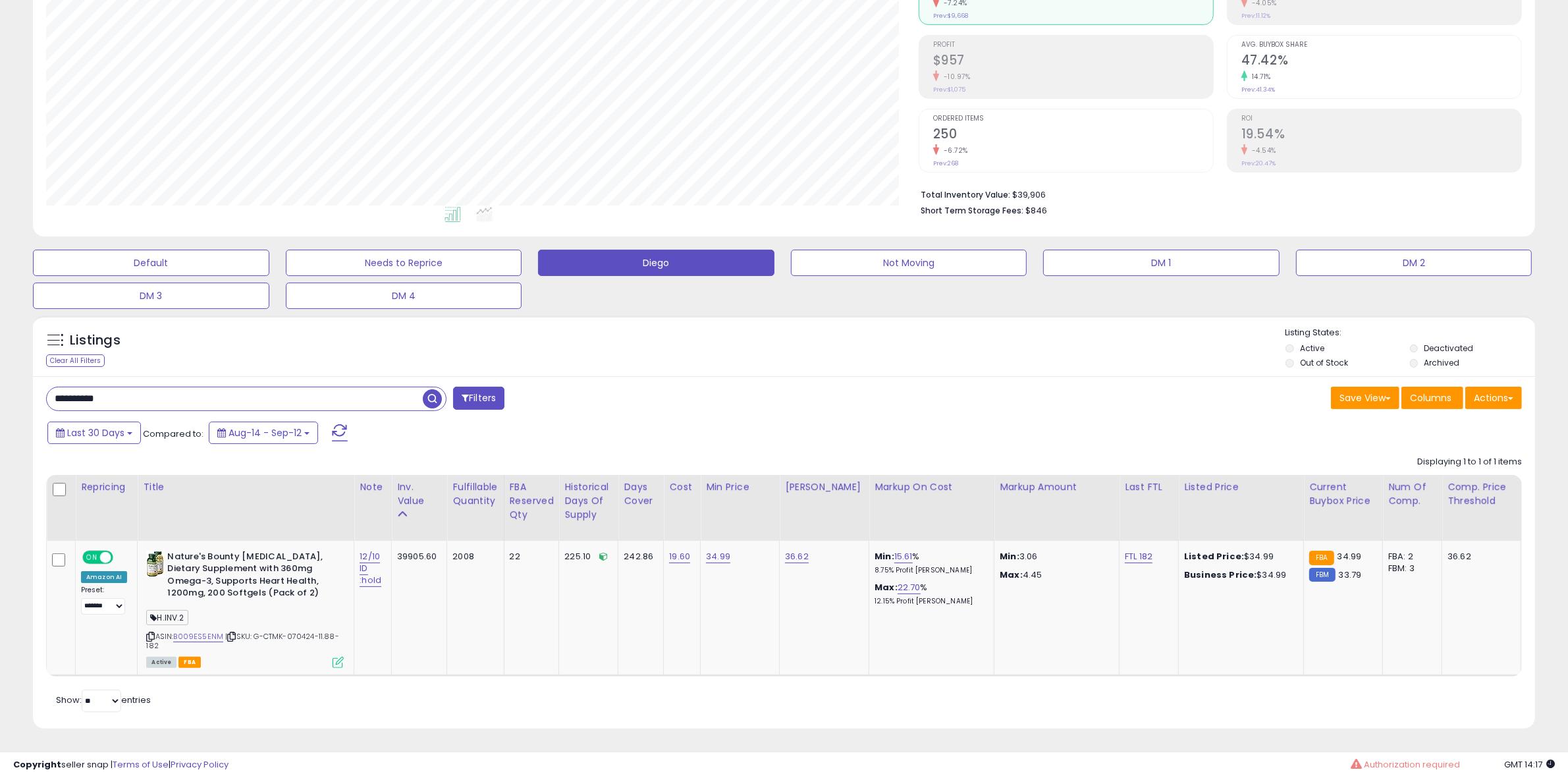
click at [151, 387] on input "**********" at bounding box center [235, 398] width 376 height 23
paste input "text"
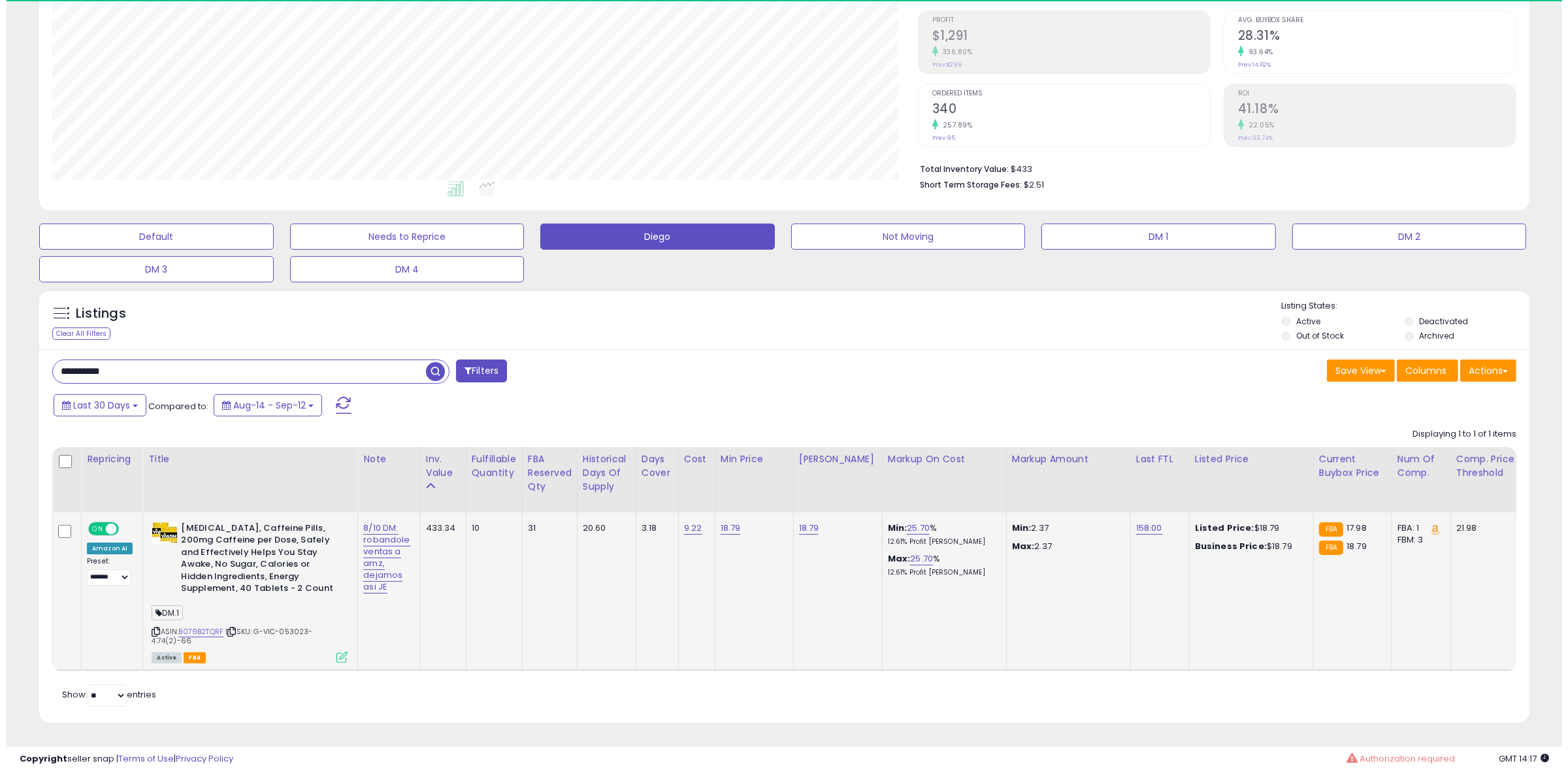
scroll to position [268, 865]
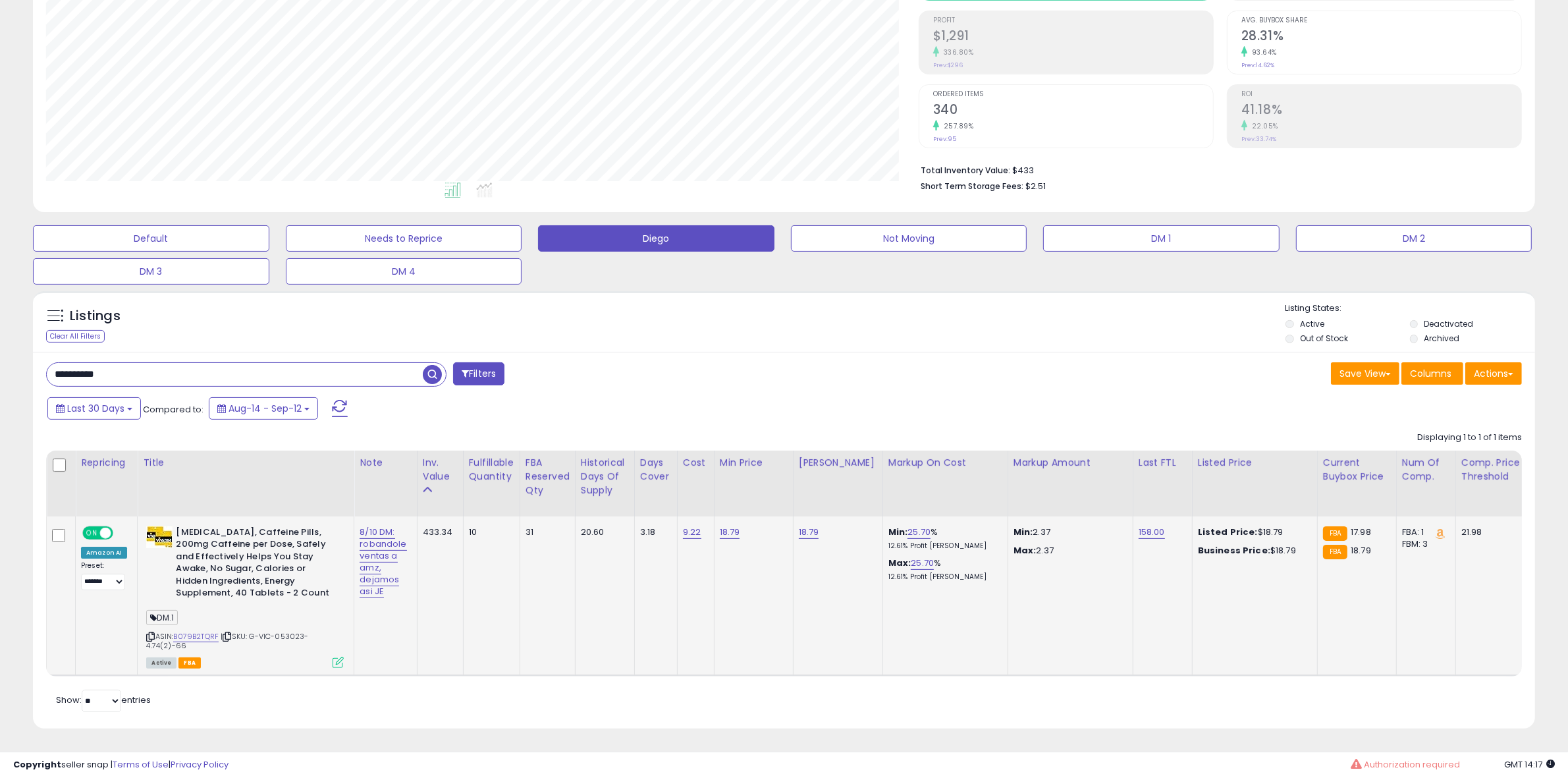
click at [336, 657] on icon at bounding box center [338, 662] width 11 height 11
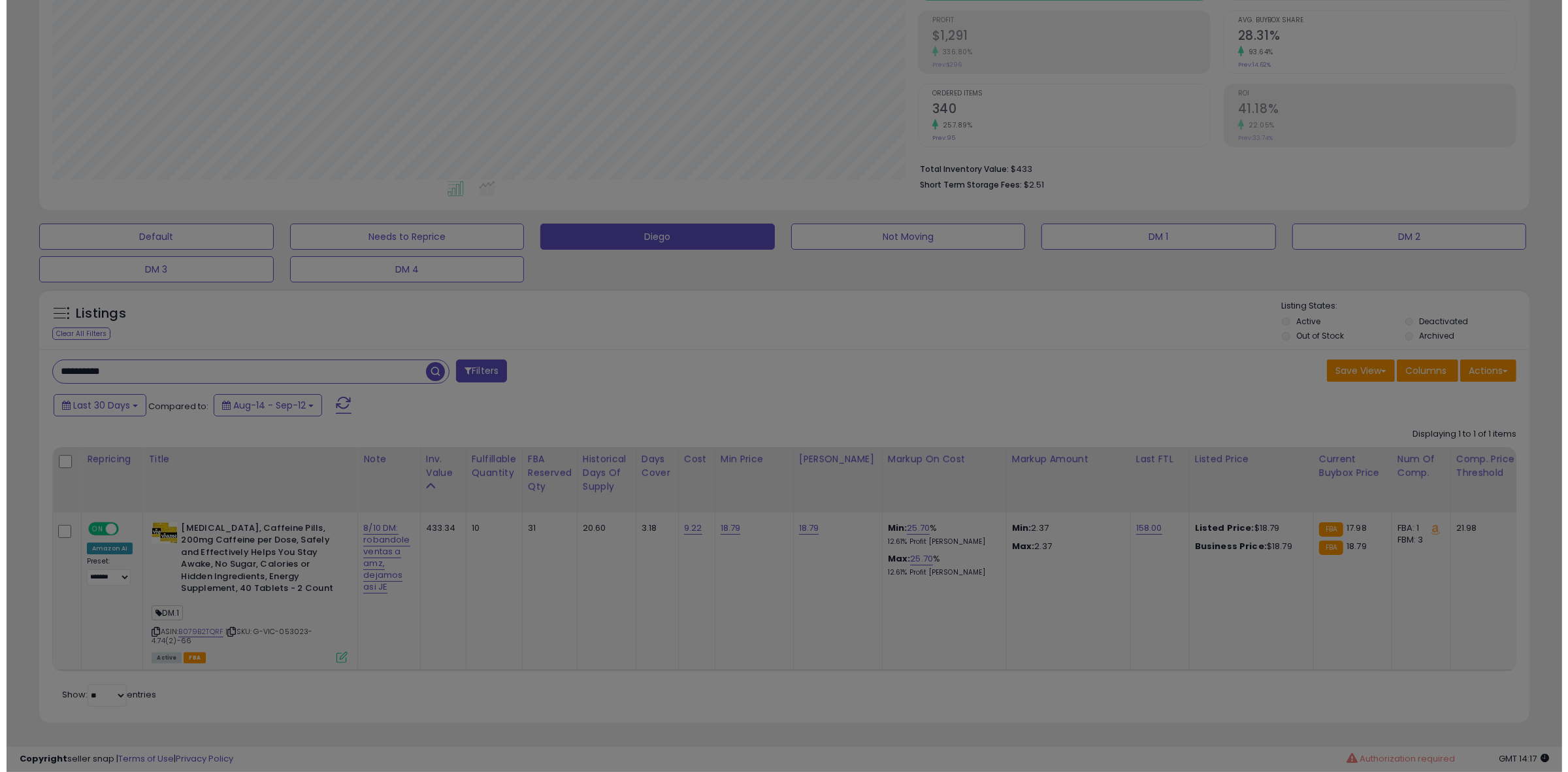
scroll to position [268, 872]
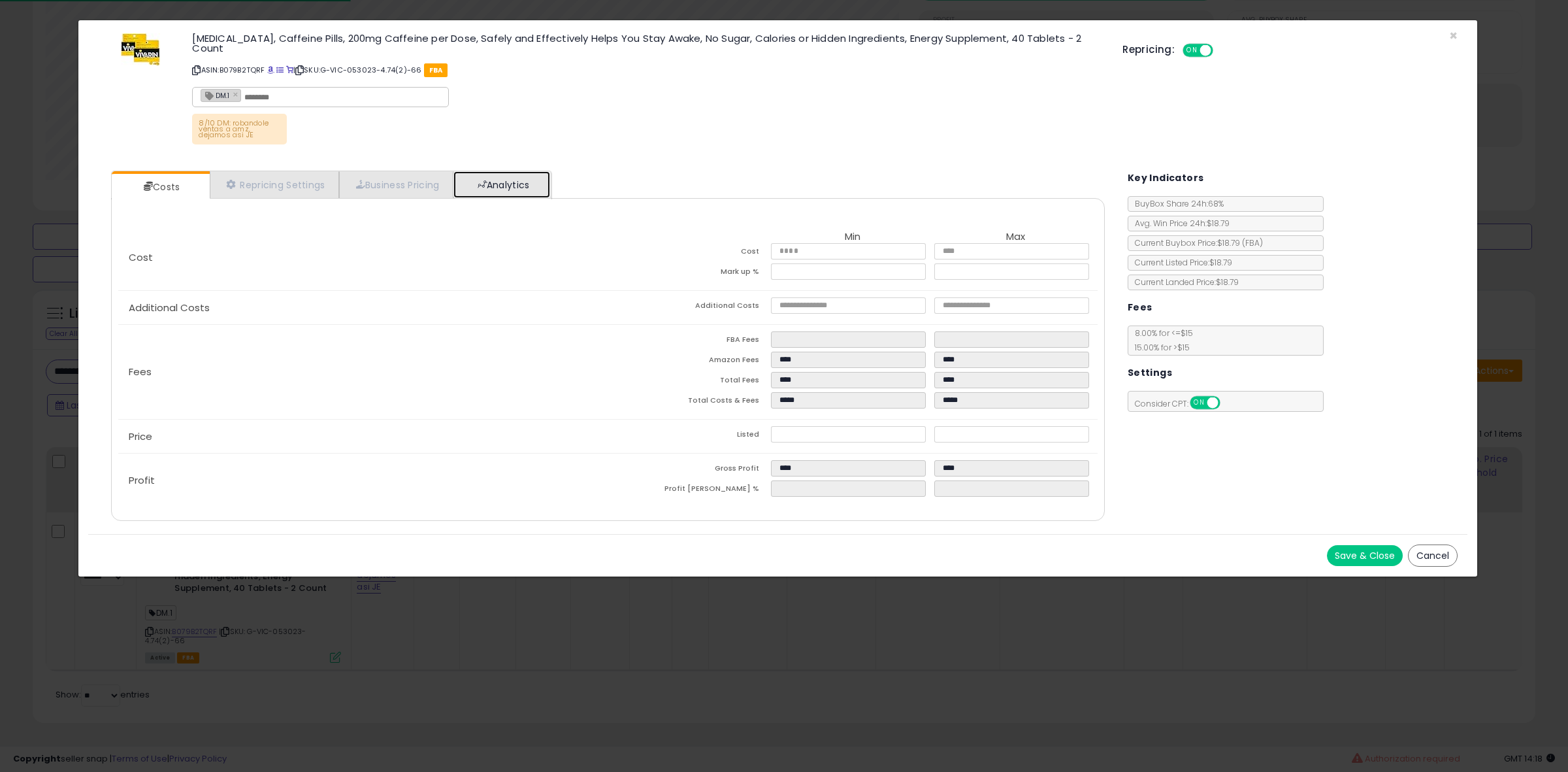
click at [521, 172] on link "Analytics" at bounding box center [502, 185] width 97 height 27
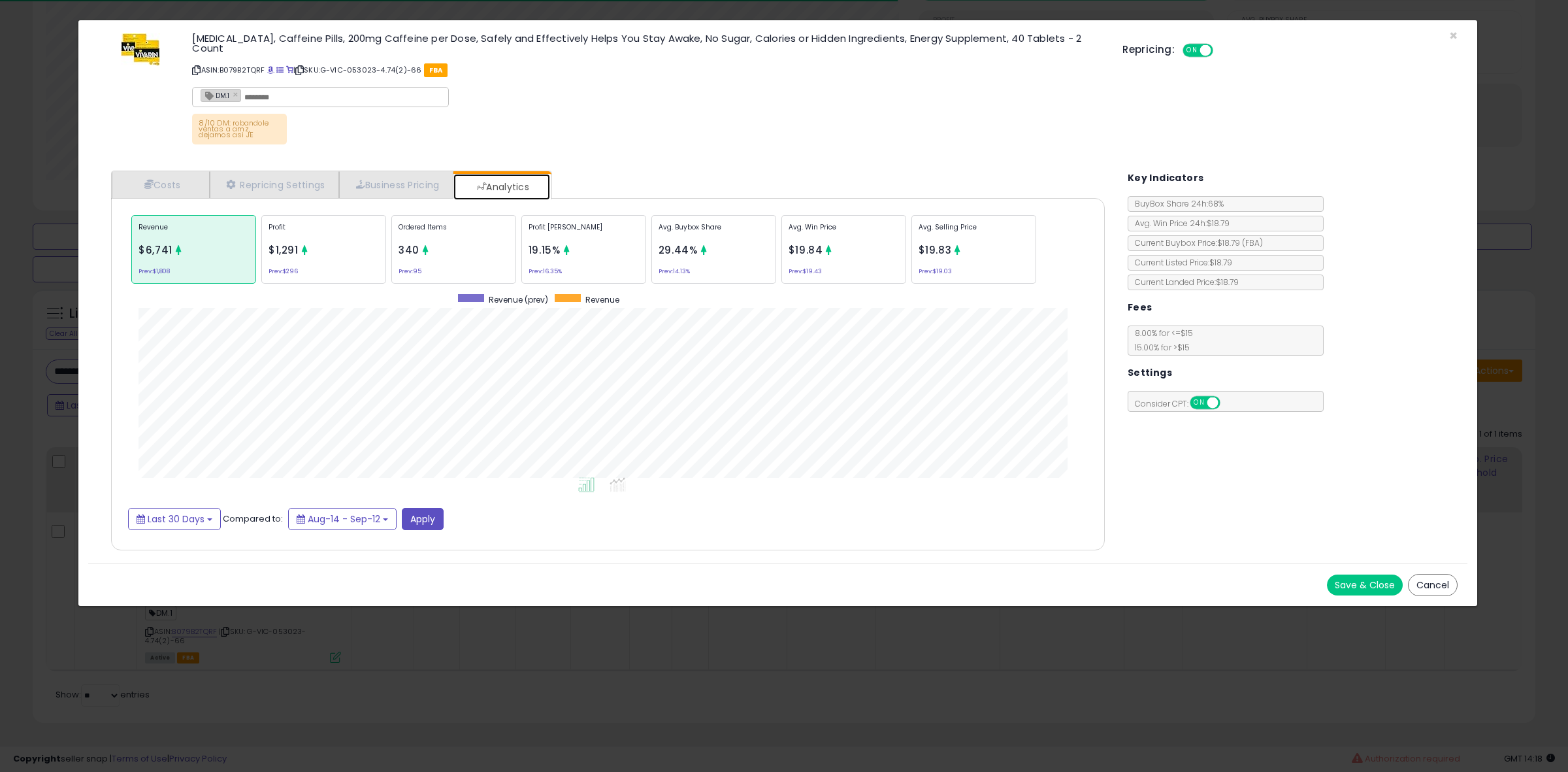
scroll to position [403, 1019]
click at [455, 251] on div "Ordered Items 340 Prev: 95" at bounding box center [454, 249] width 125 height 68
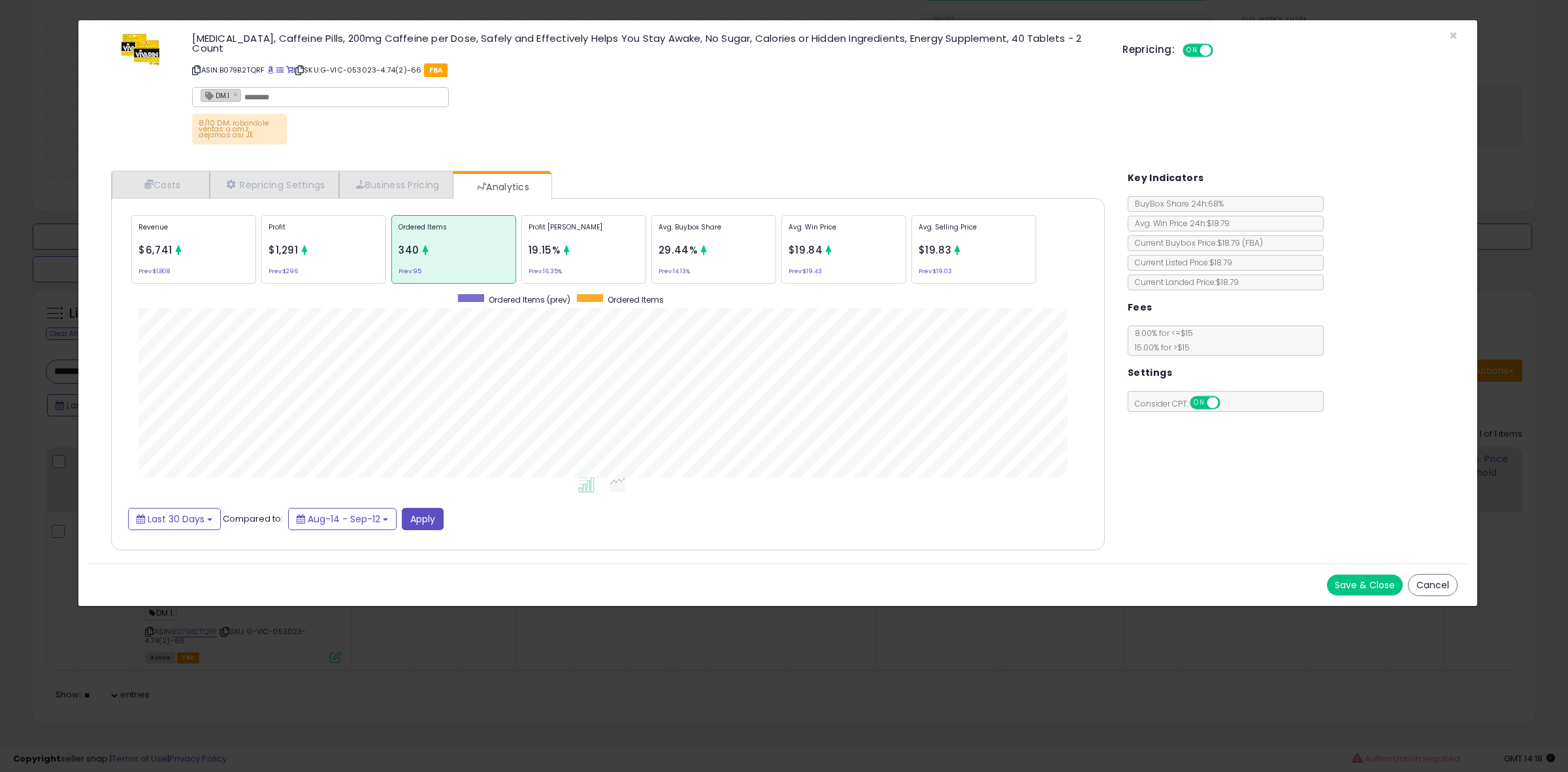
click at [915, 219] on div "Avg. Selling Price $19.83 Prev: $19.03" at bounding box center [974, 249] width 125 height 68
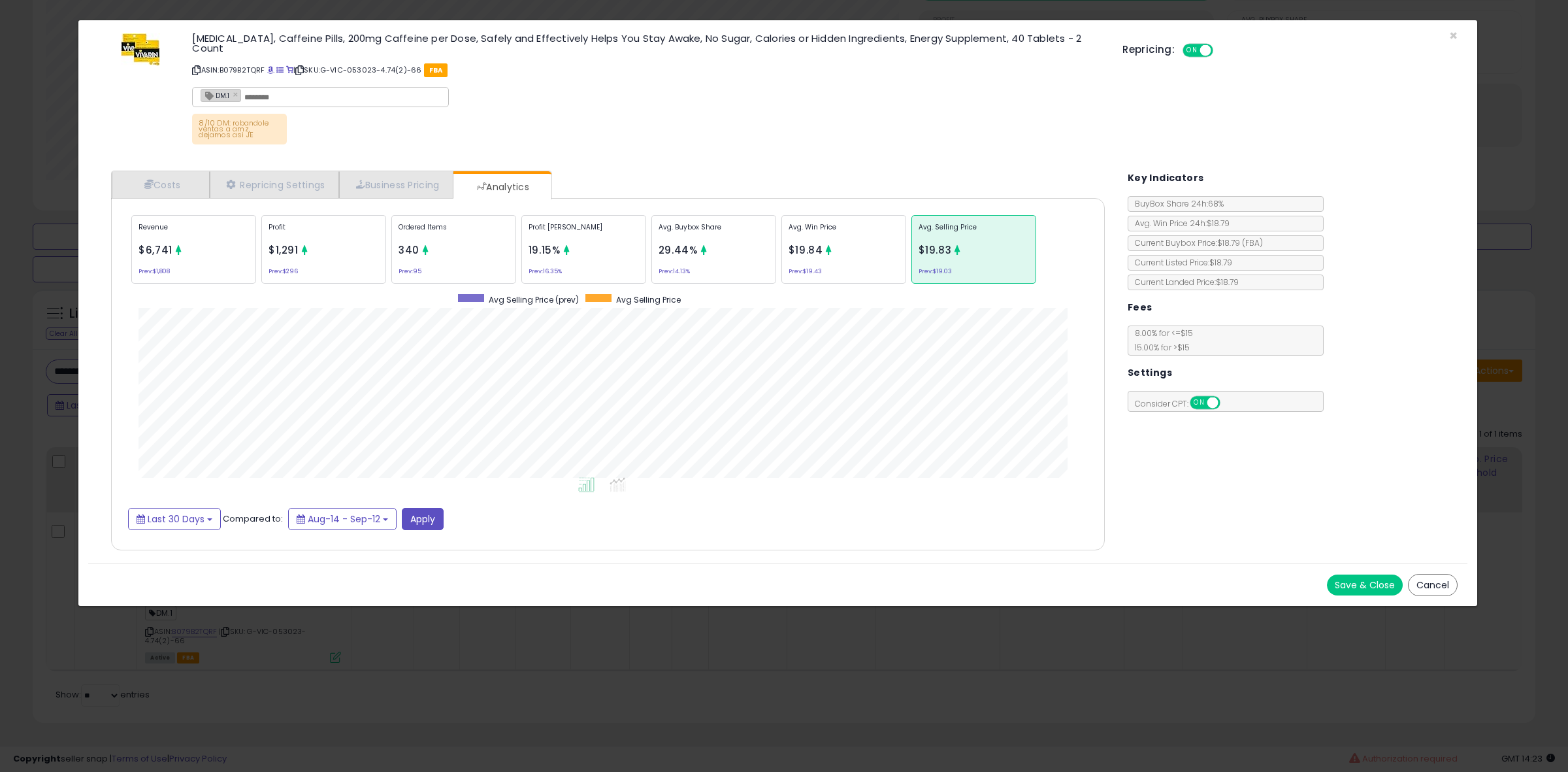
click at [15, 341] on div "× Close [MEDICAL_DATA], Caffeine Pills, 200mg Caffeine per Dose, Safely and Eff…" at bounding box center [784, 386] width 1568 height 772
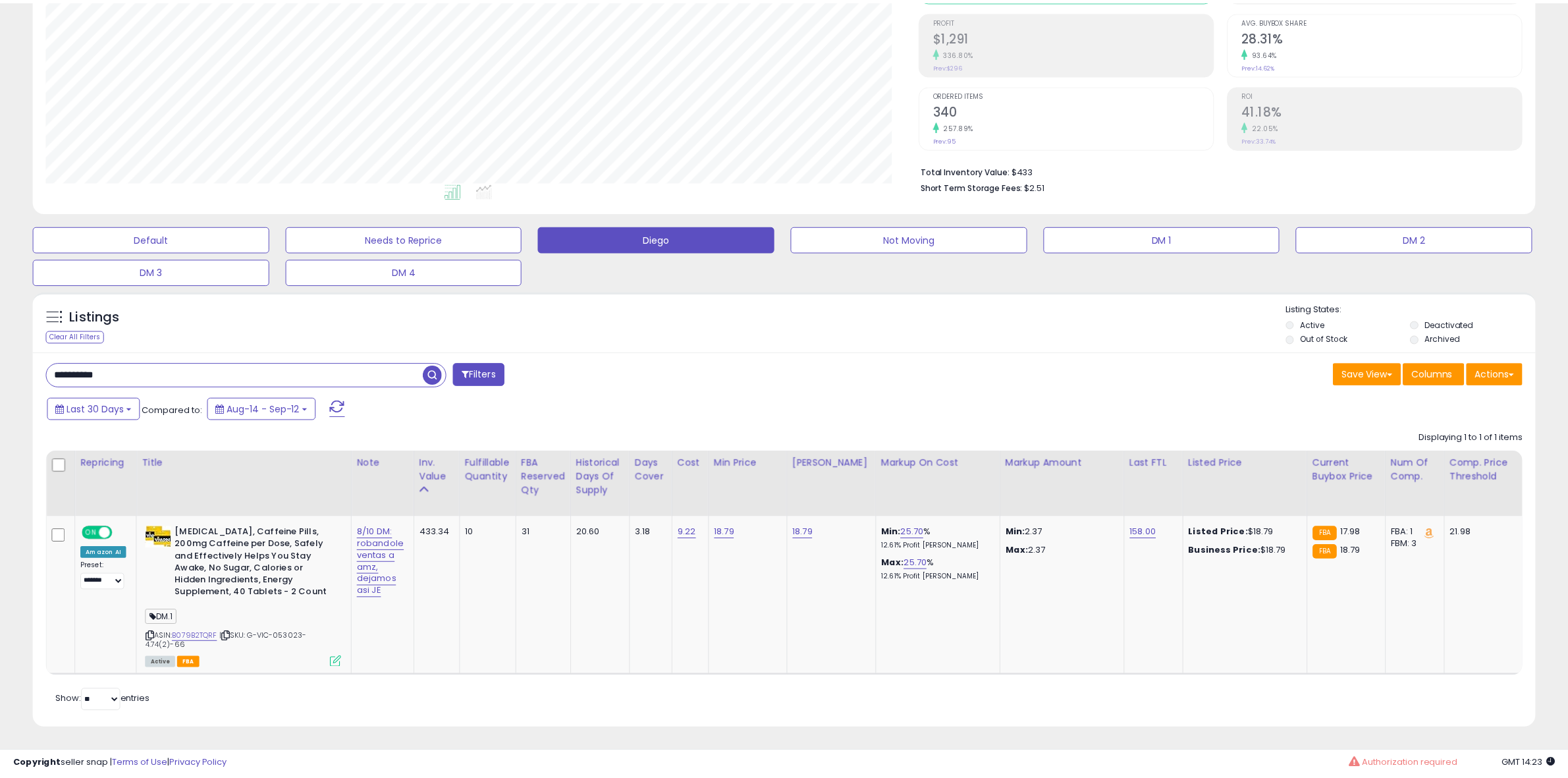
scroll to position [658244, 657547]
click at [89, 370] on input "**********" at bounding box center [235, 375] width 376 height 23
paste input "text"
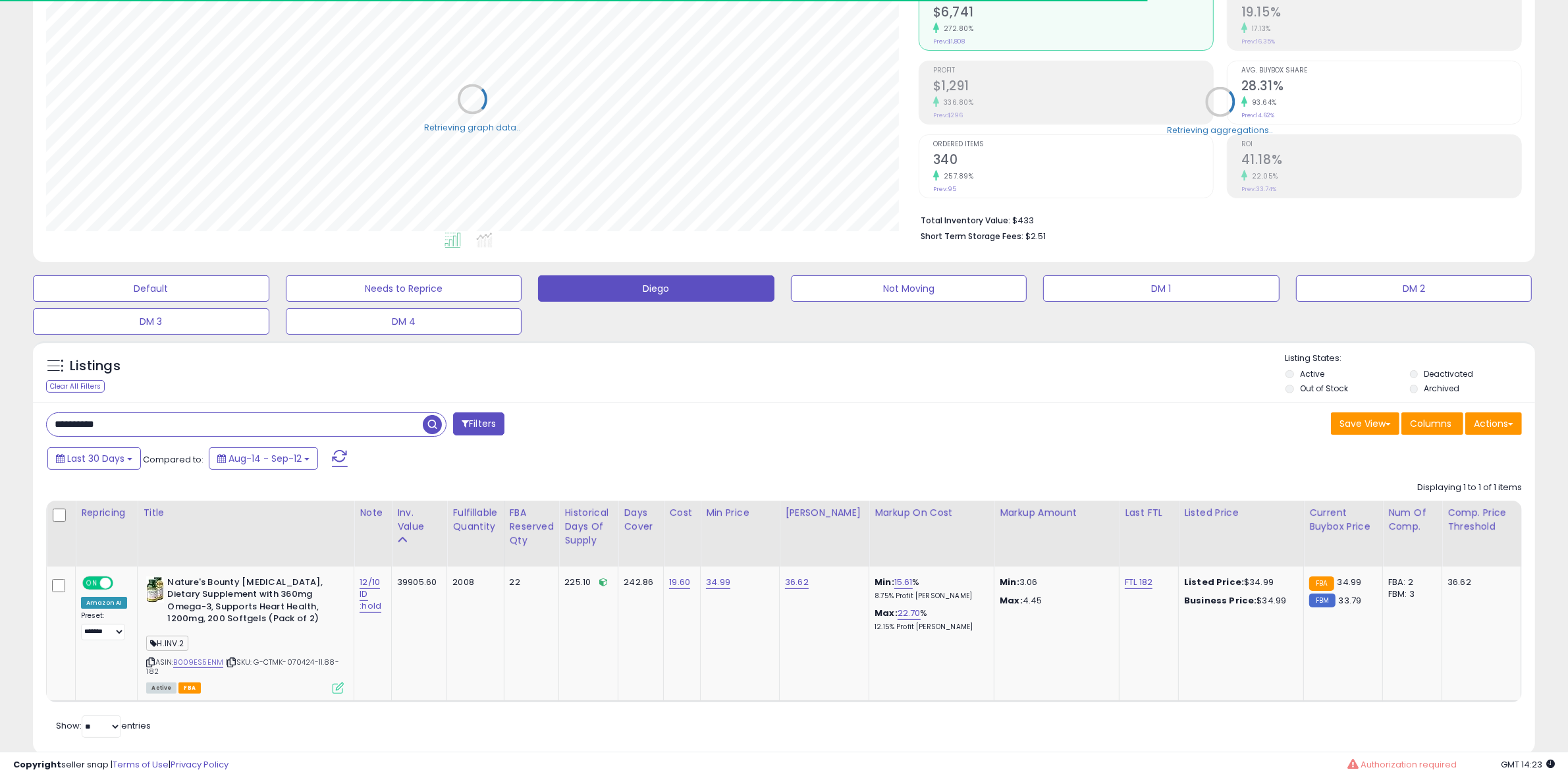
scroll to position [159, 0]
click at [122, 428] on input "**********" at bounding box center [235, 423] width 376 height 23
paste input "text"
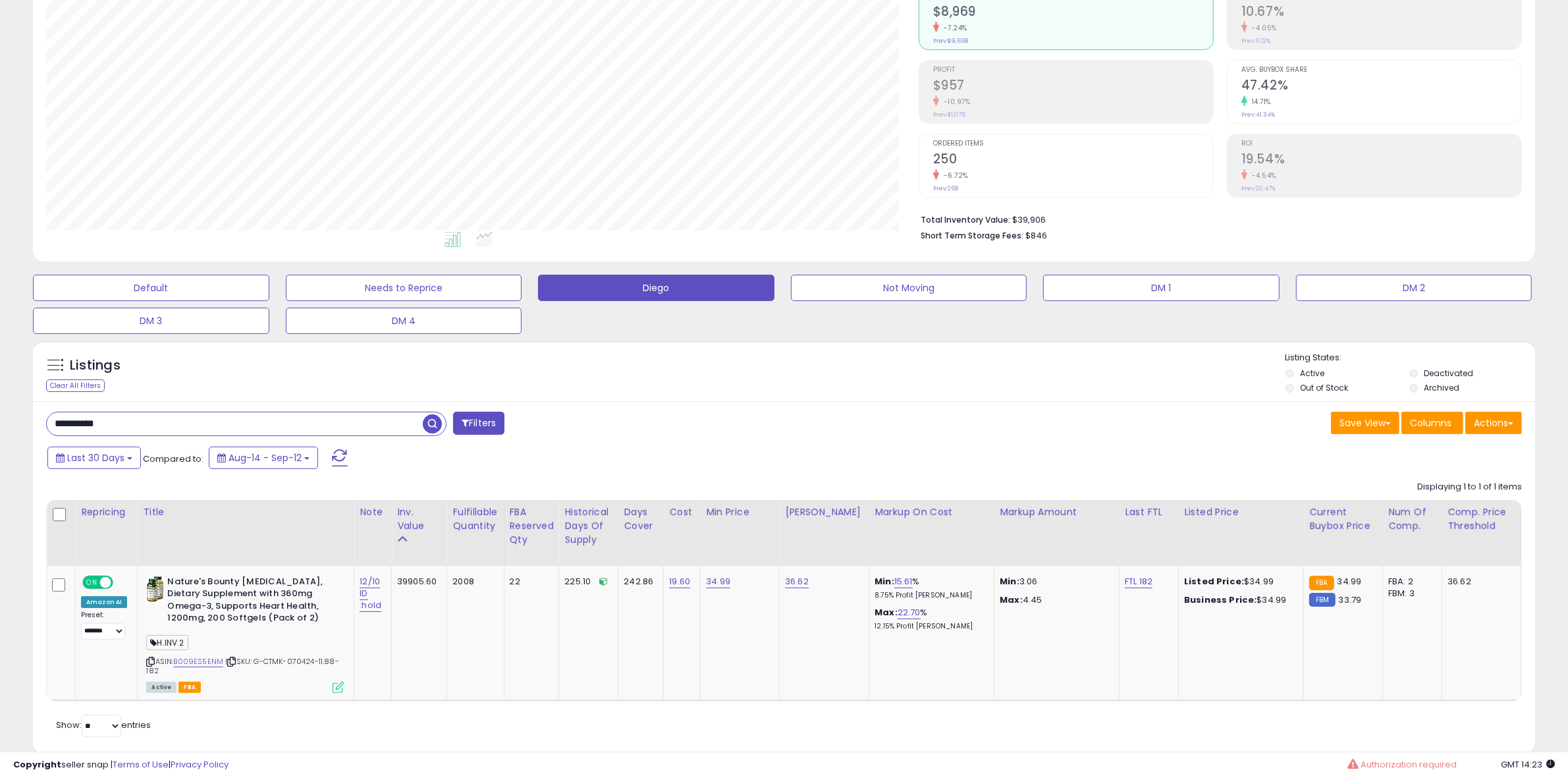
click at [430, 426] on span "button" at bounding box center [432, 423] width 19 height 19
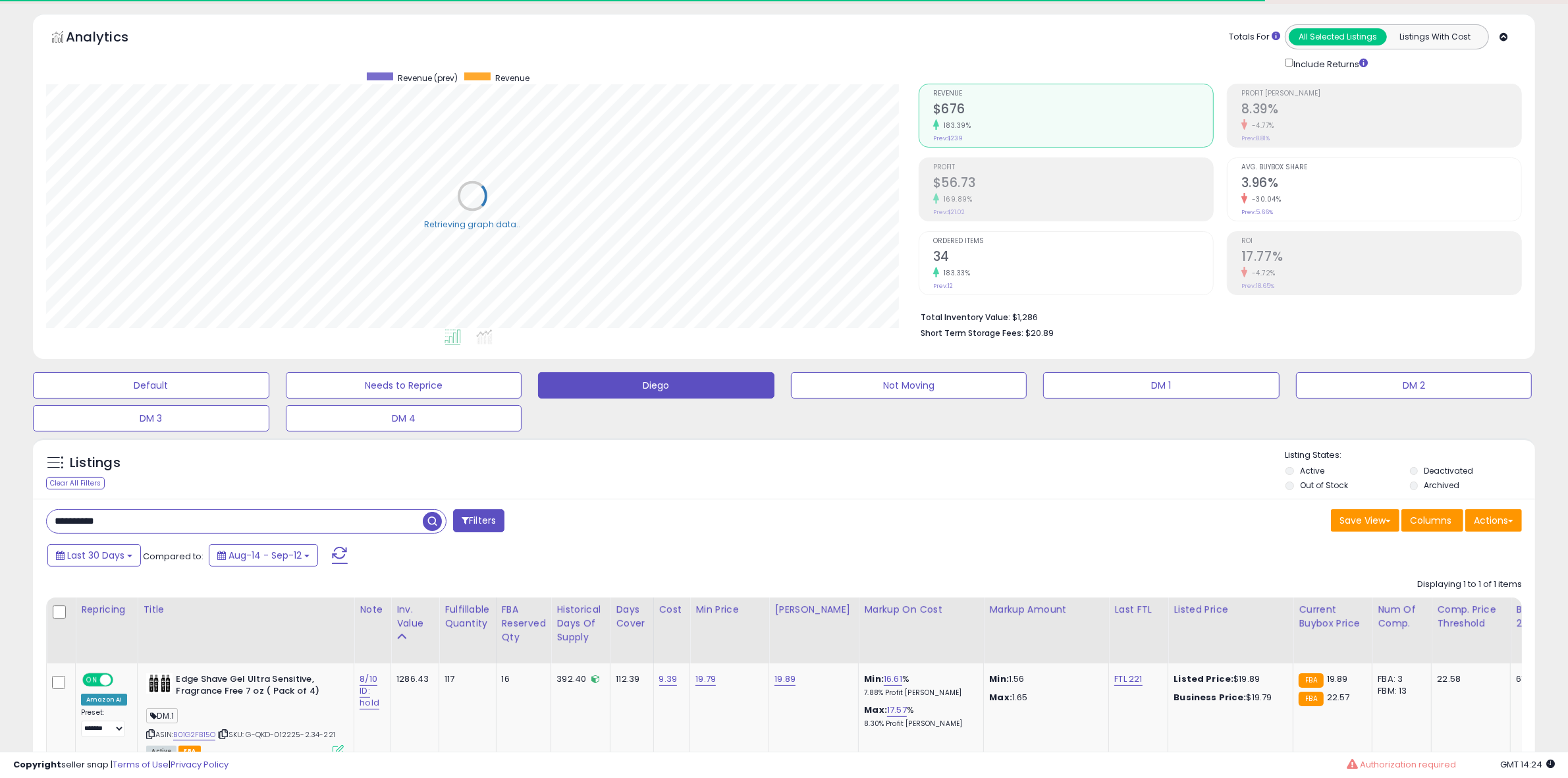
scroll to position [162, 0]
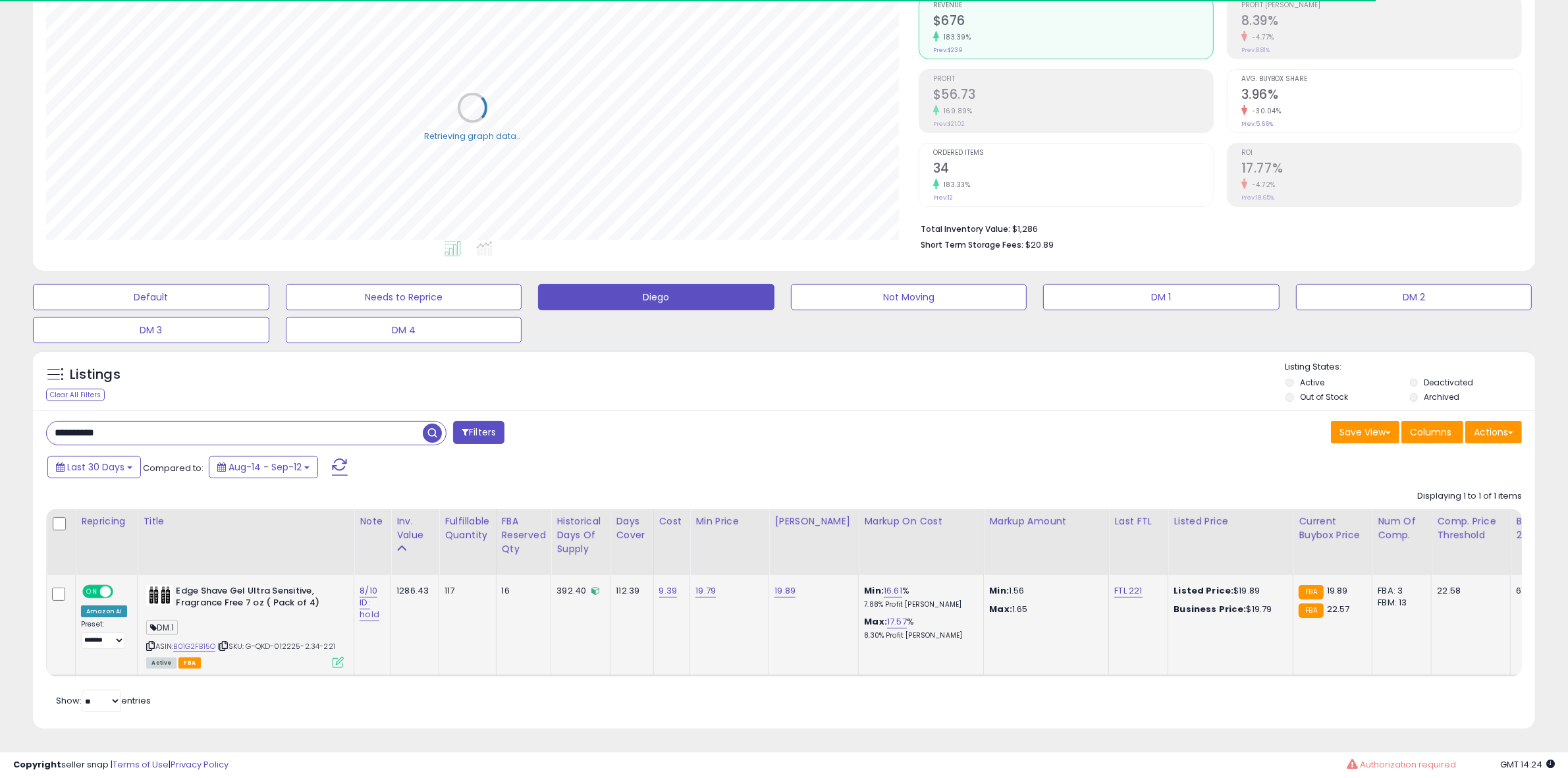
click at [330, 656] on td "Edge Shave Gel Ultra Sensitive, Fragrance Free 7 oz ( Pack of 4) DM.1 ASIN: B01…" at bounding box center [246, 624] width 217 height 100
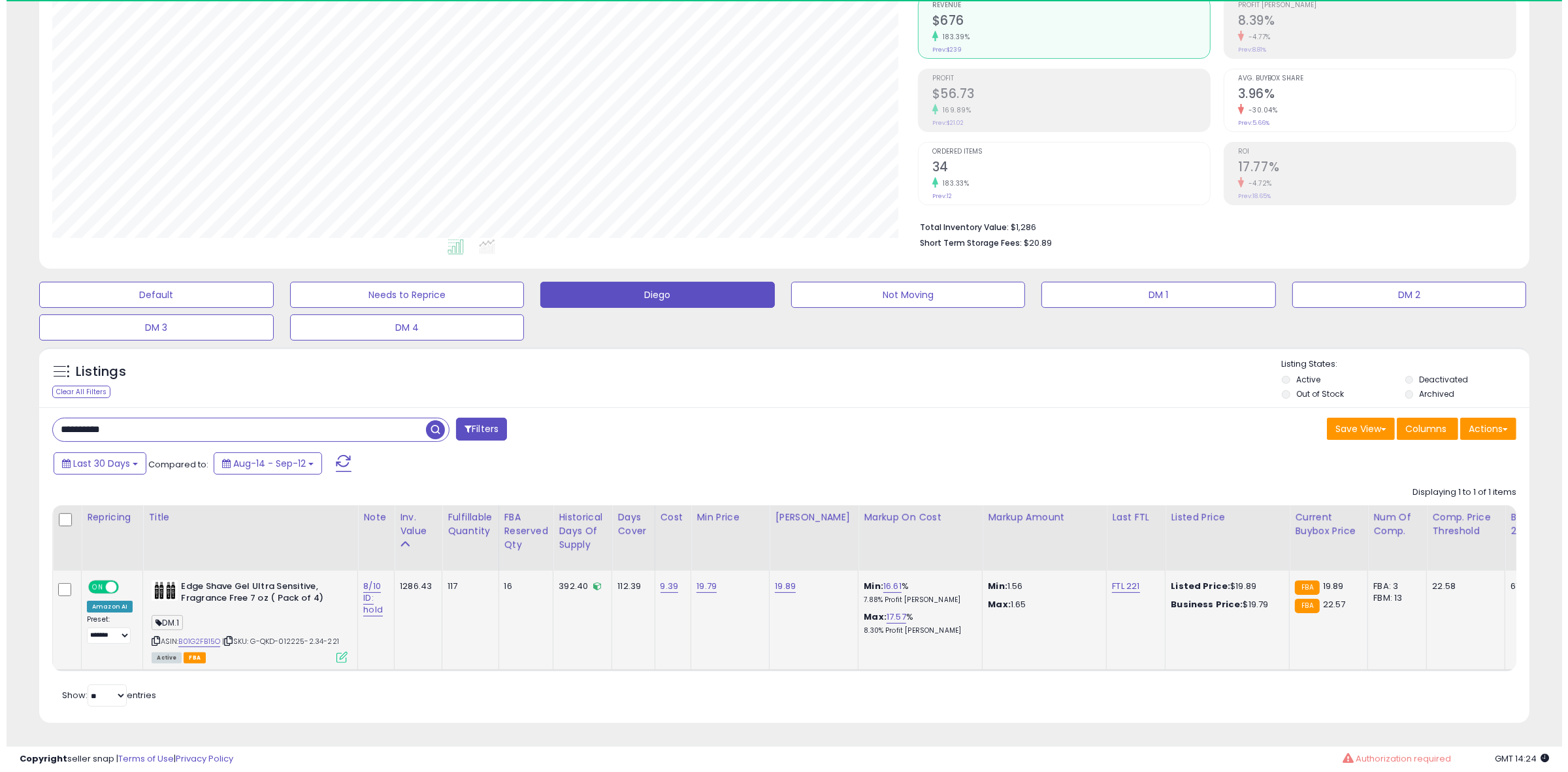
scroll to position [268, 865]
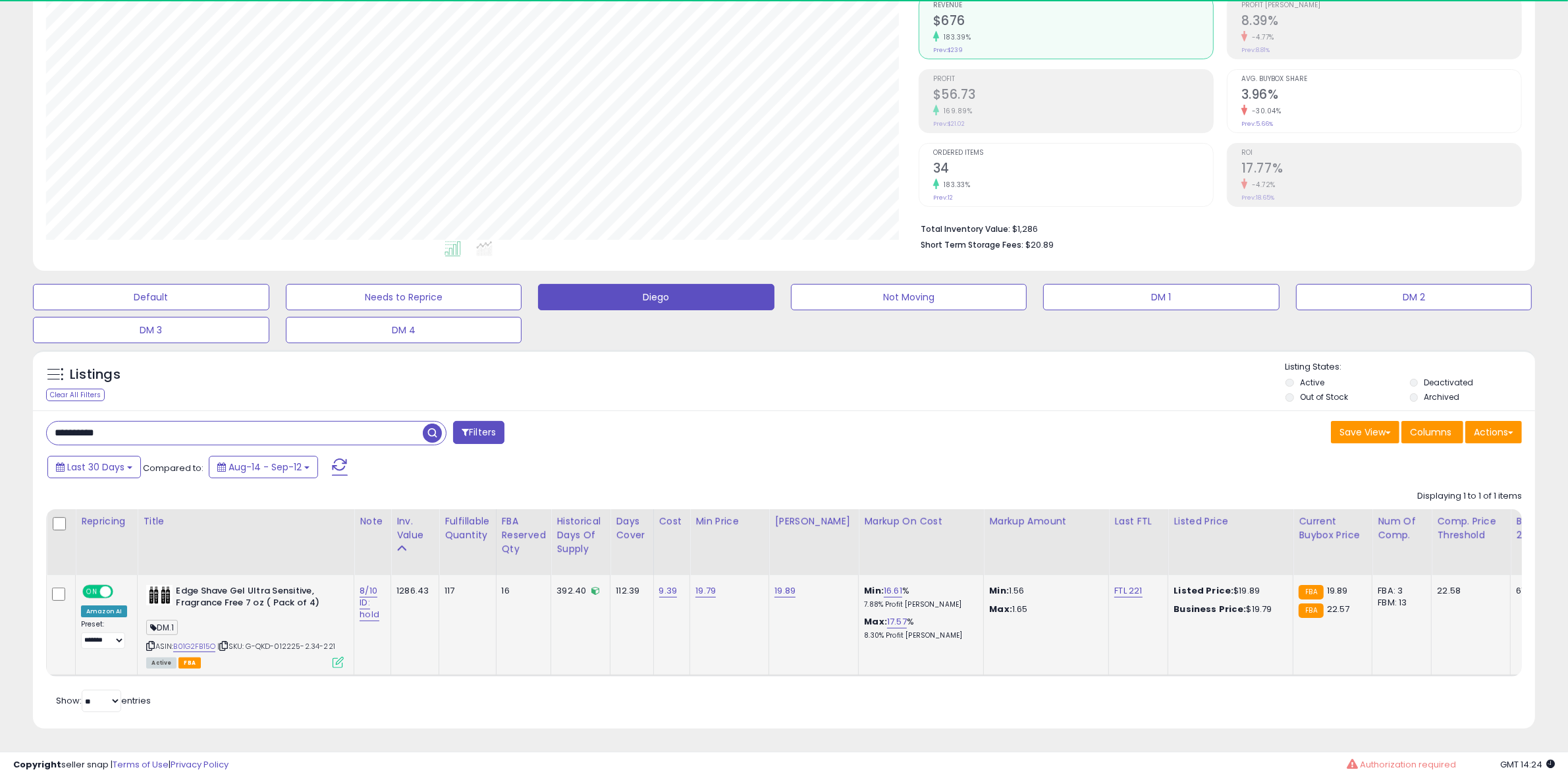
click at [333, 657] on icon at bounding box center [338, 662] width 11 height 11
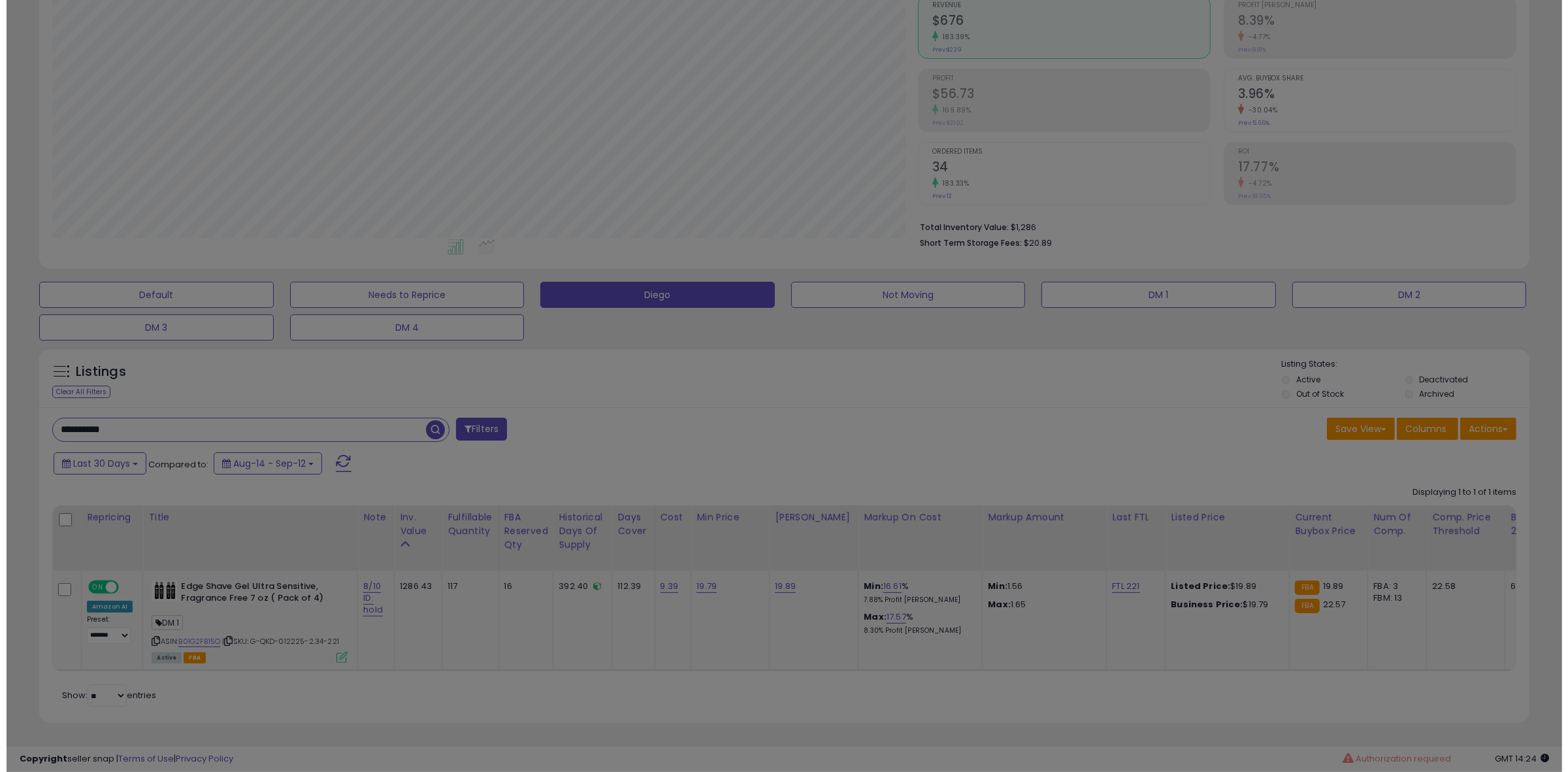
scroll to position [268, 872]
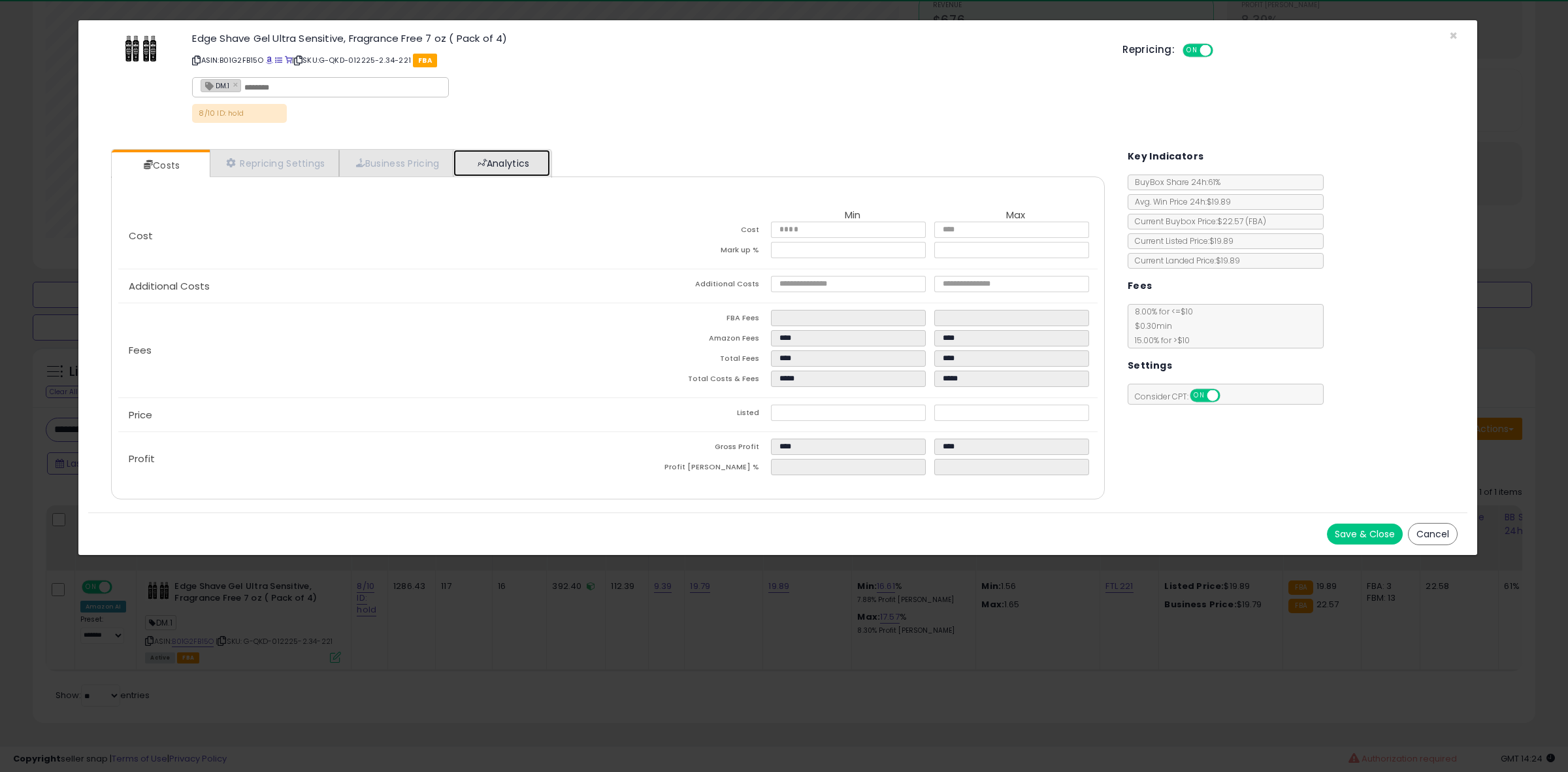
click at [485, 161] on span at bounding box center [482, 163] width 10 height 10
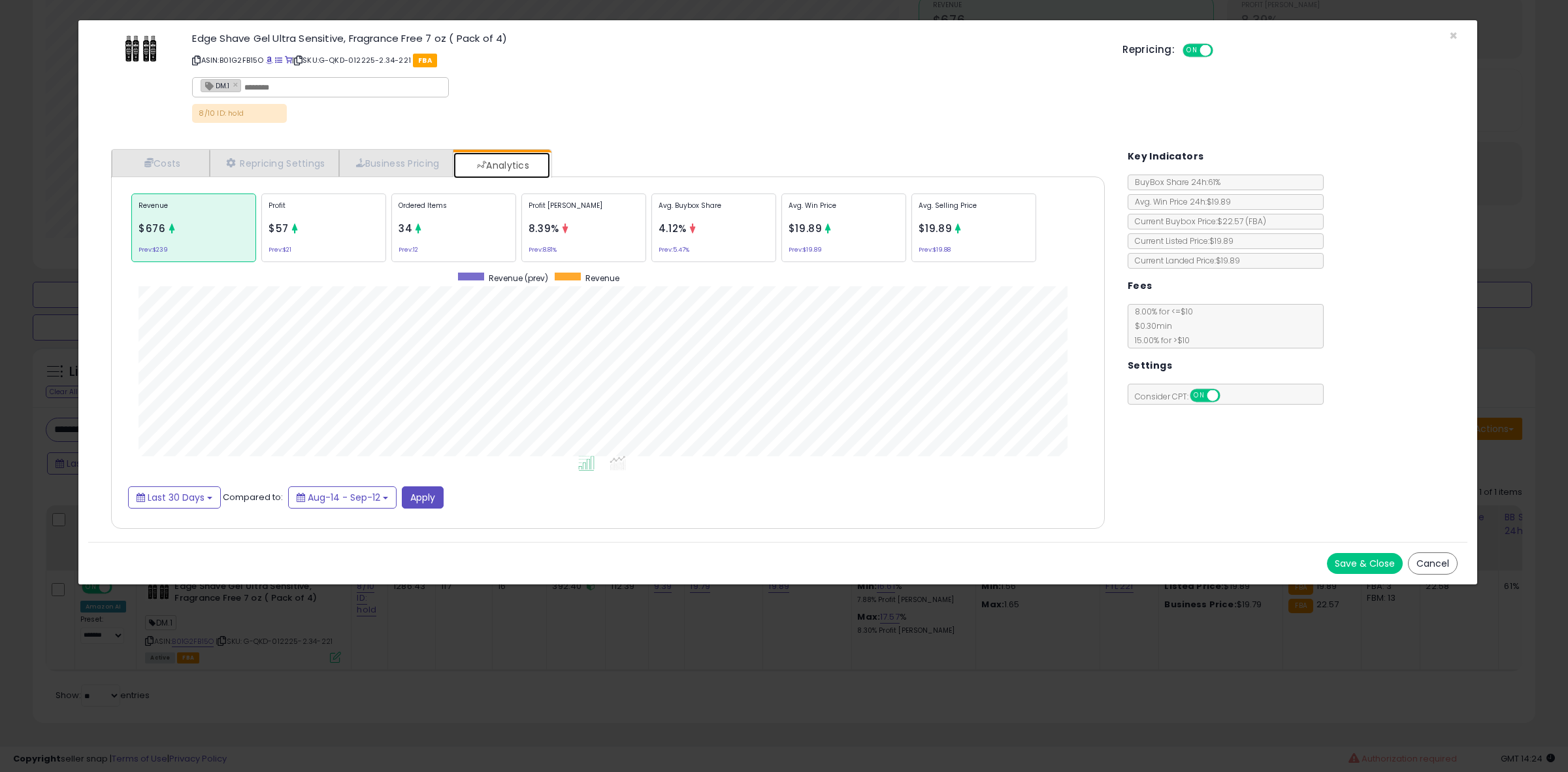
scroll to position [403, 1019]
click at [742, 250] on div "Avg. Buybox Share 4.12% Prev: 5.47%" at bounding box center [714, 227] width 125 height 68
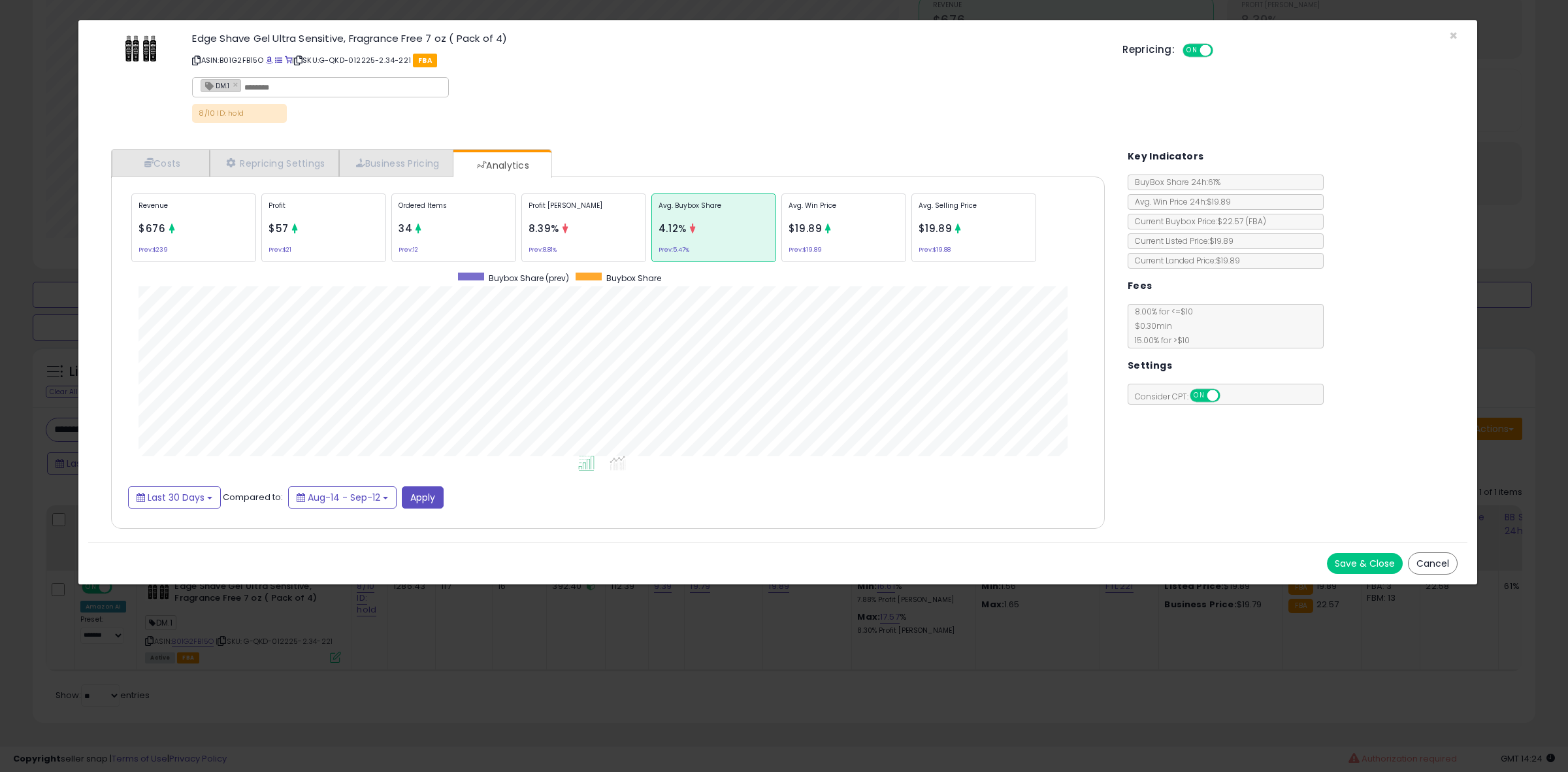
click at [406, 223] on span "34" at bounding box center [405, 229] width 14 height 14
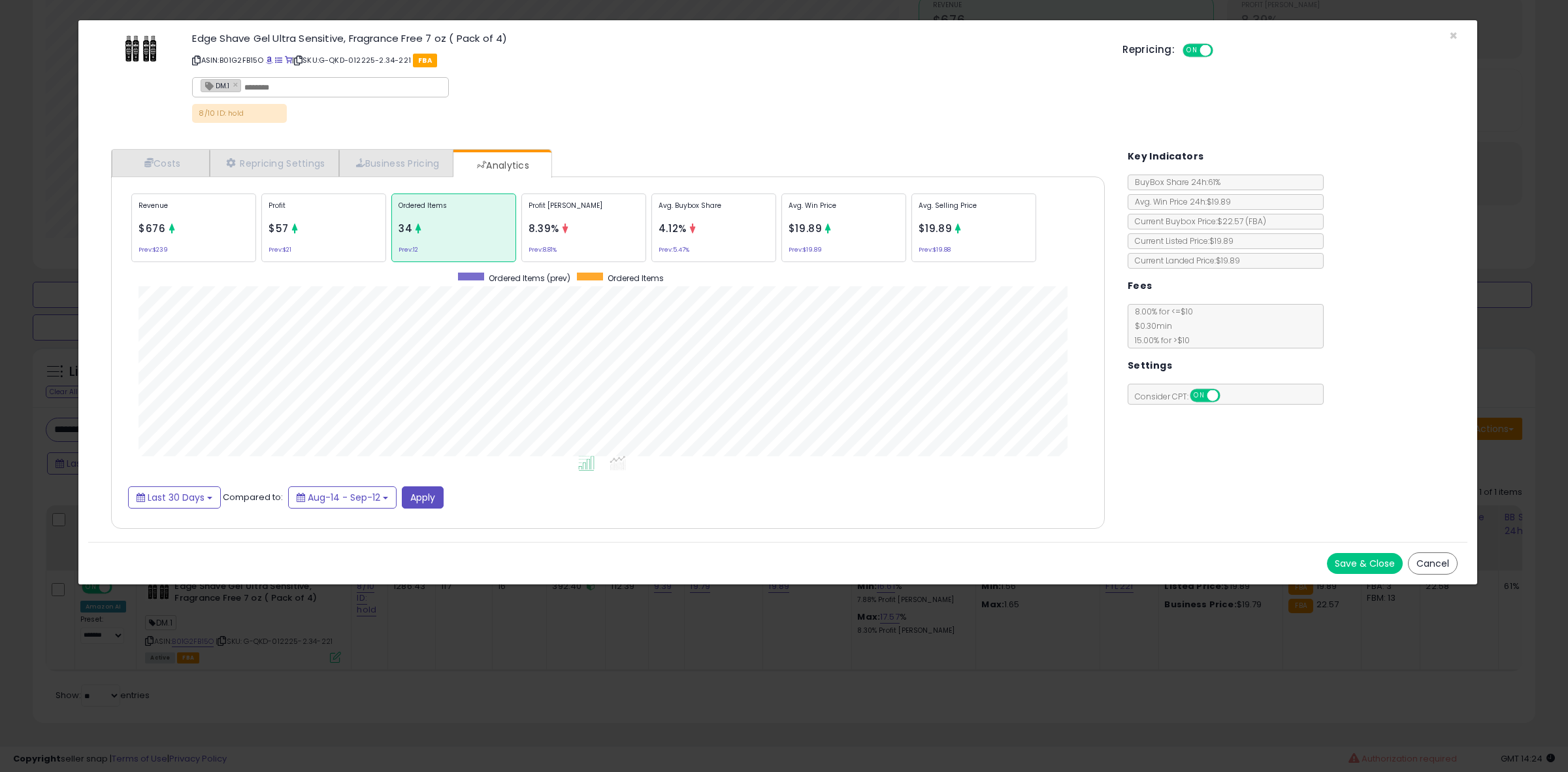
click at [540, 248] on small "Prev: 8.81%" at bounding box center [542, 250] width 28 height 4
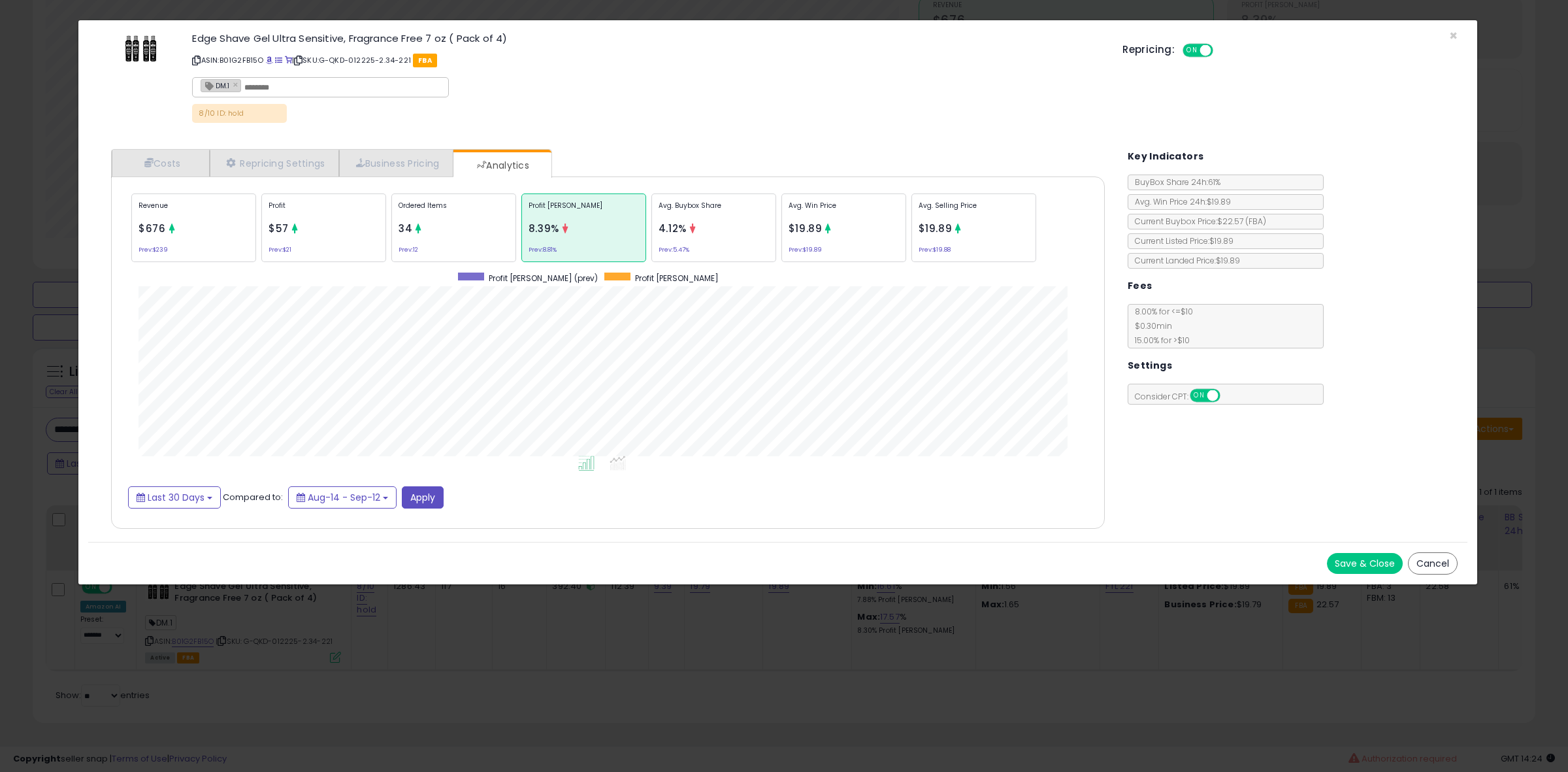
click at [493, 601] on div "× Close Edge Shave Gel Ultra Sensitive, Fragrance Free 7 oz ( Pack of 4) ASIN: …" at bounding box center [784, 386] width 1568 height 772
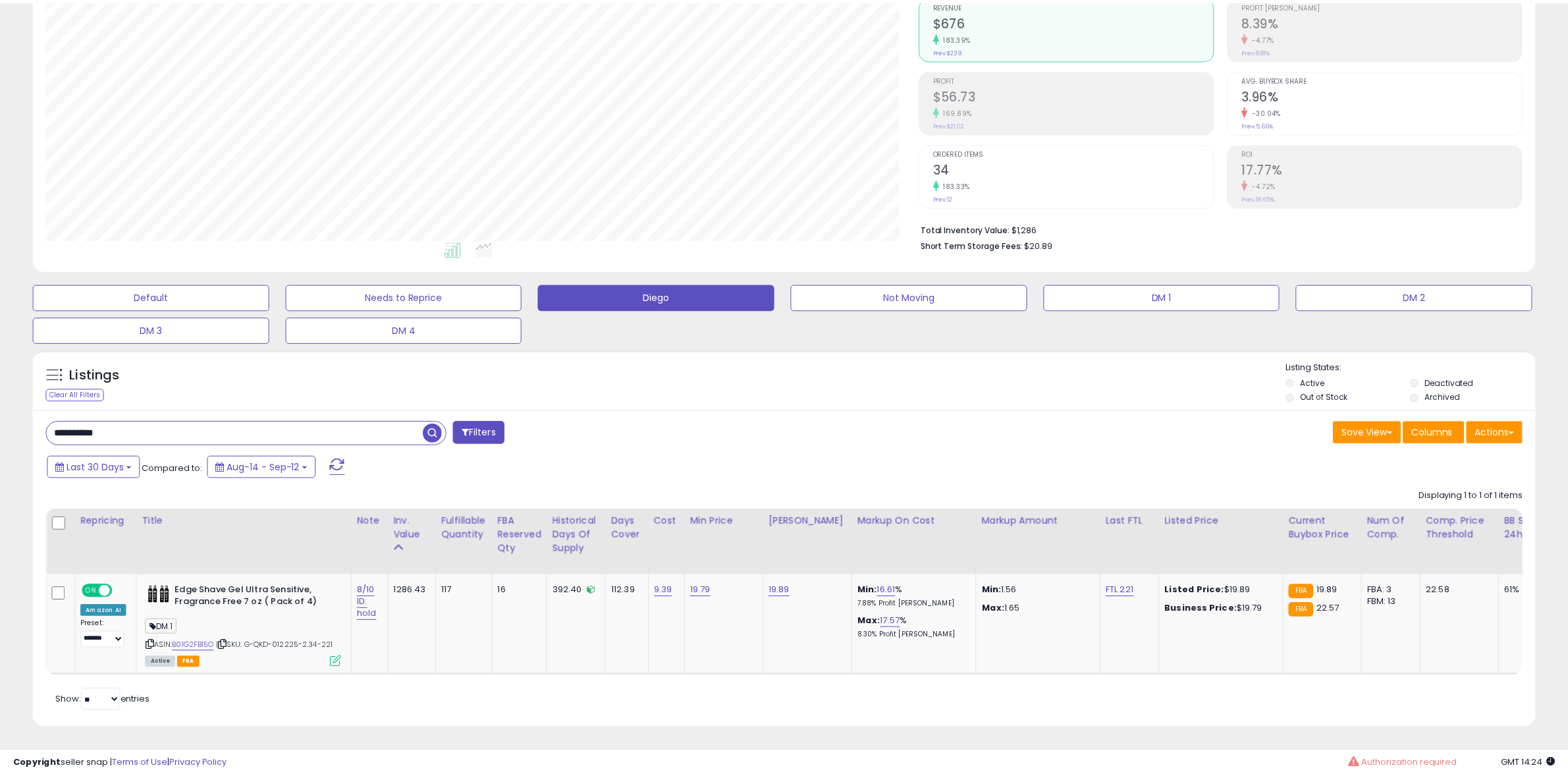
scroll to position [658244, 657547]
click at [134, 423] on input "**********" at bounding box center [235, 433] width 376 height 23
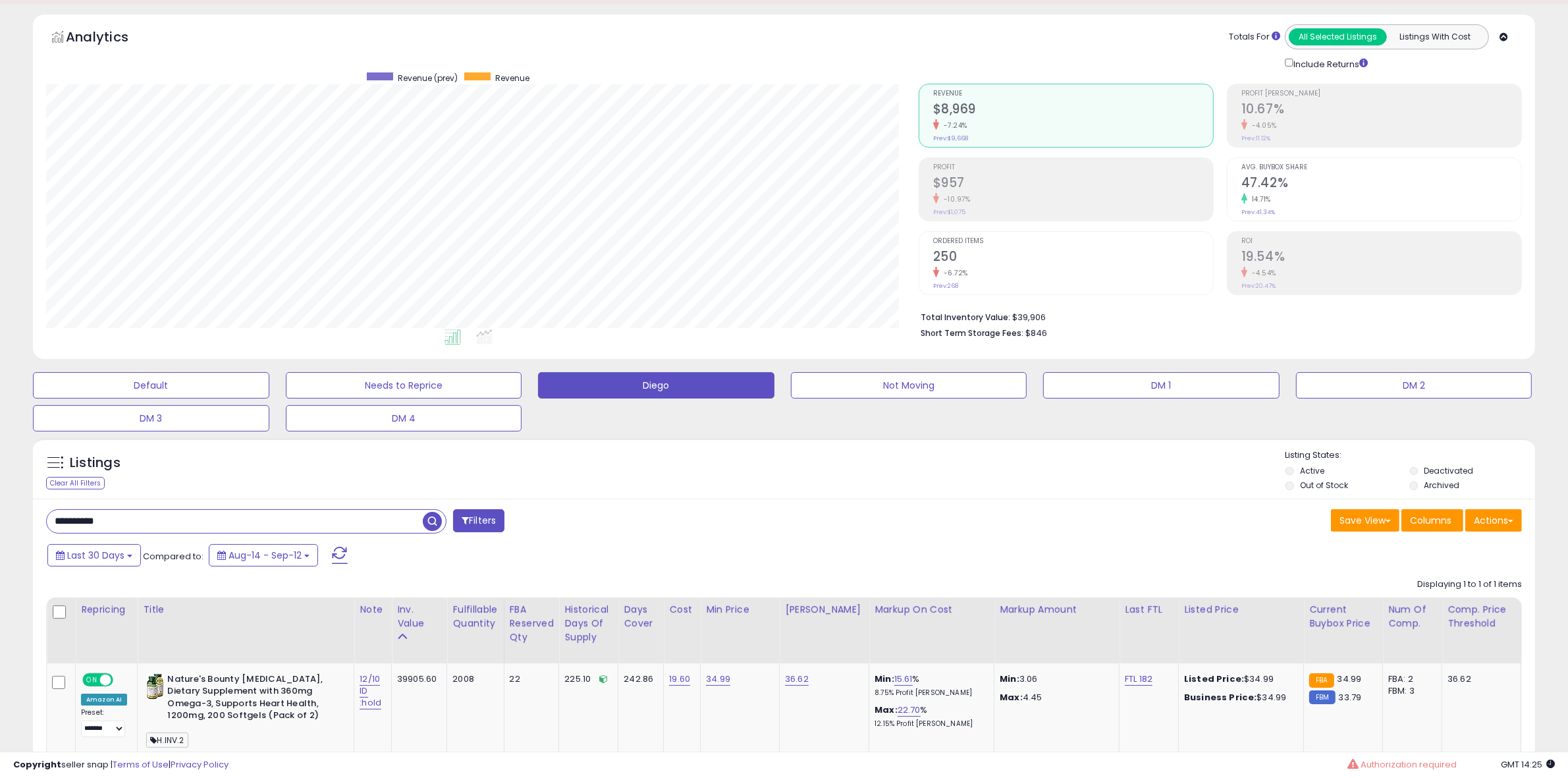
scroll to position [270, 872]
click at [318, 524] on input "**********" at bounding box center [235, 521] width 376 height 23
paste input "text"
type input "**********"
